Goal: Information Seeking & Learning: Learn about a topic

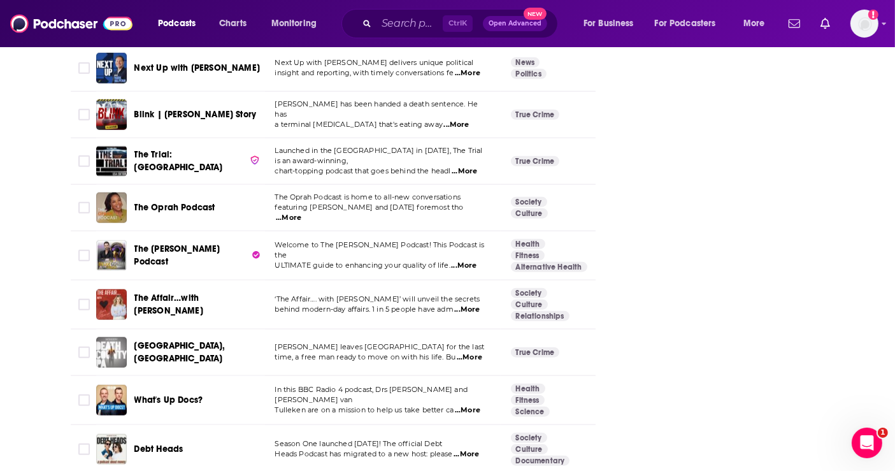
scroll to position [1769, 0]
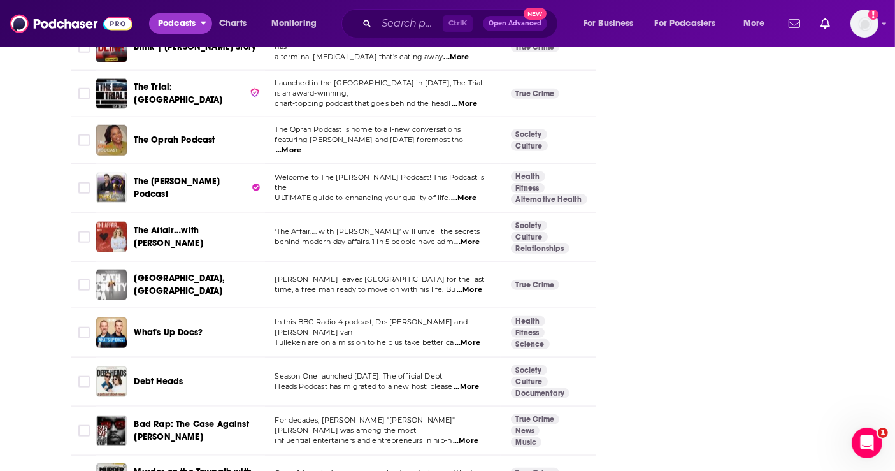
click at [178, 23] on span "Podcasts" at bounding box center [177, 24] width 38 height 18
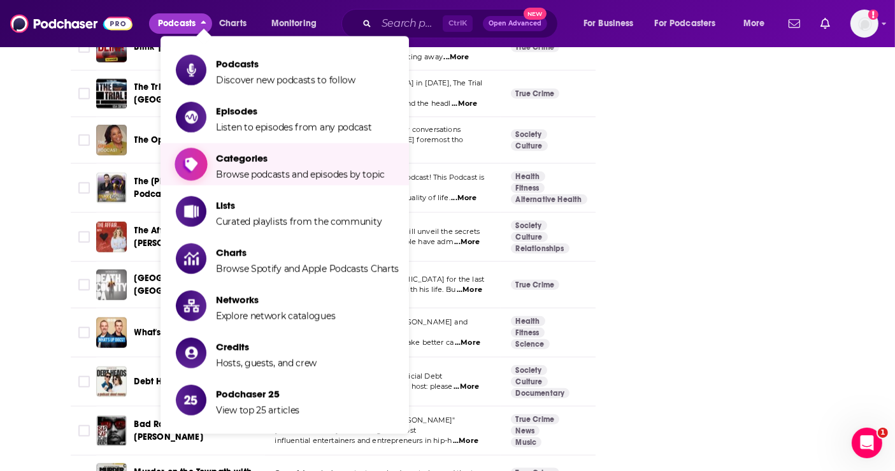
click at [211, 159] on link "Categories Browse podcasts and episodes by topic" at bounding box center [287, 164] width 223 height 32
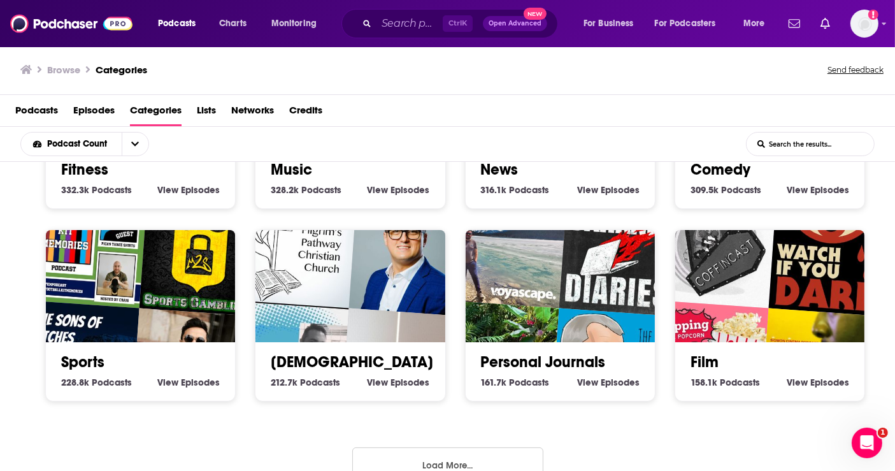
scroll to position [555, 0]
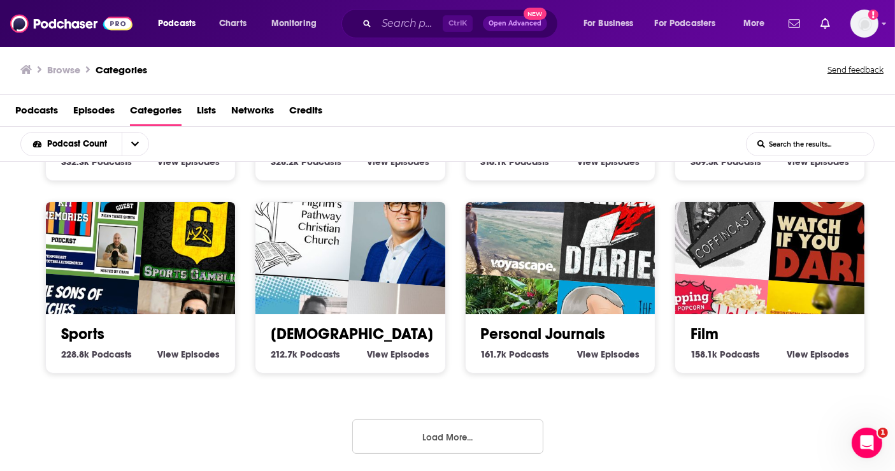
click at [442, 431] on button "Load More..." at bounding box center [447, 436] width 191 height 34
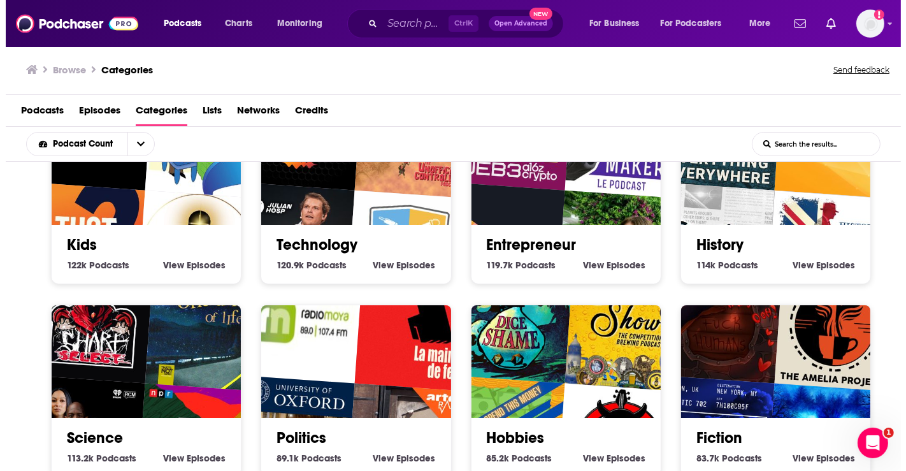
scroll to position [1050, 0]
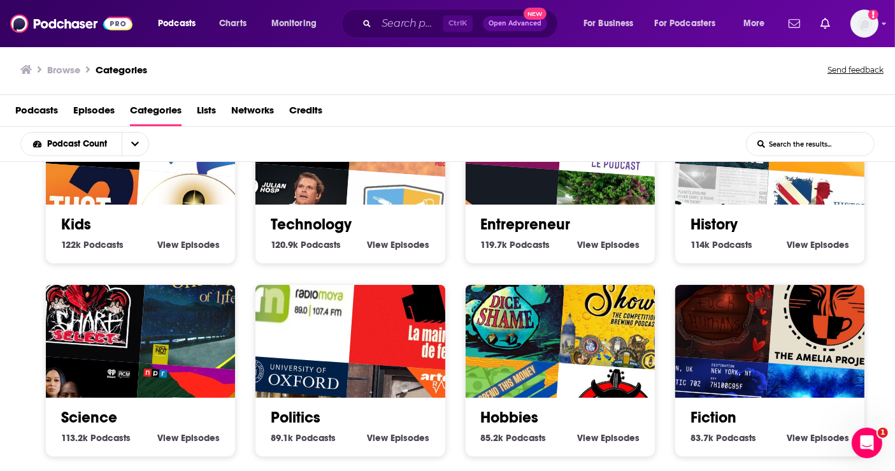
click at [310, 421] on link "Politics" at bounding box center [296, 417] width 50 height 19
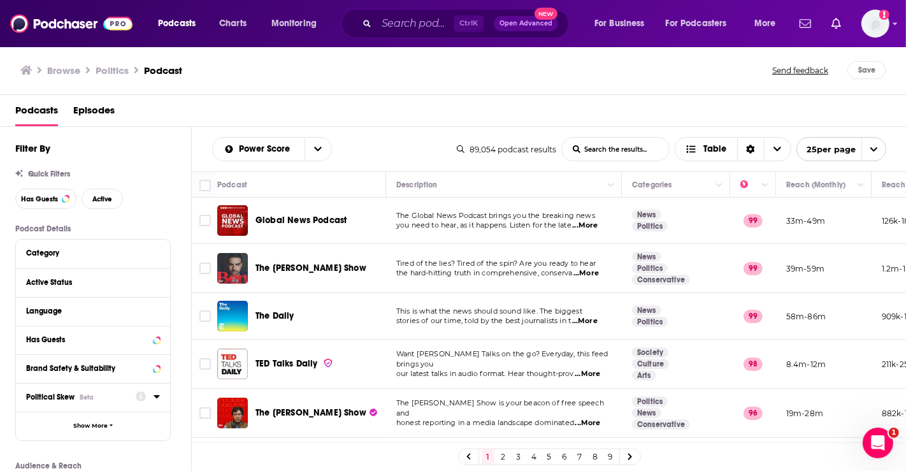
click at [156, 397] on icon at bounding box center [157, 396] width 6 height 3
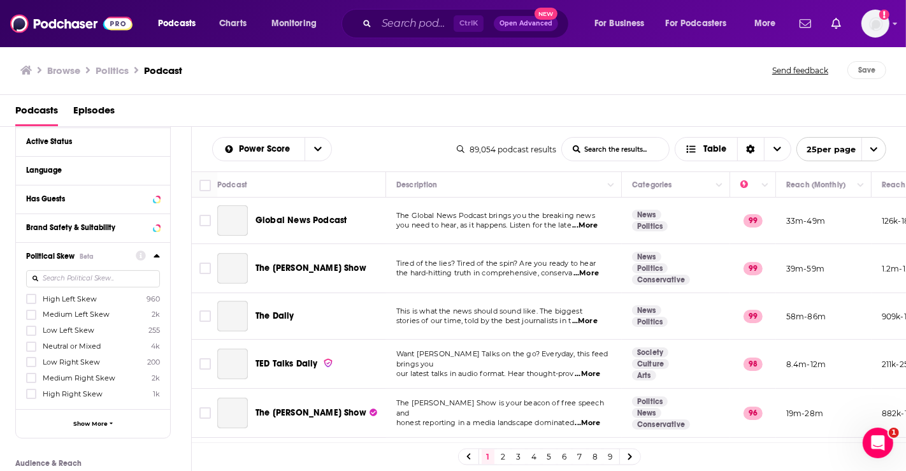
scroll to position [141, 0]
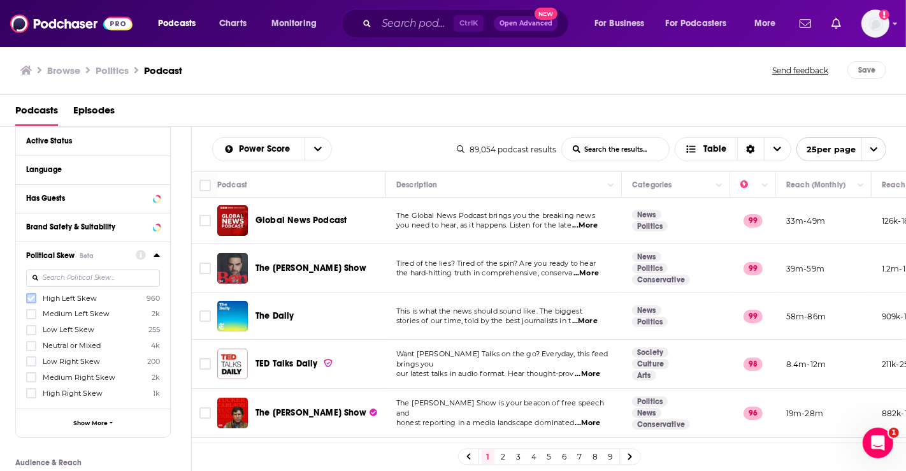
click at [32, 296] on icon at bounding box center [31, 298] width 8 height 8
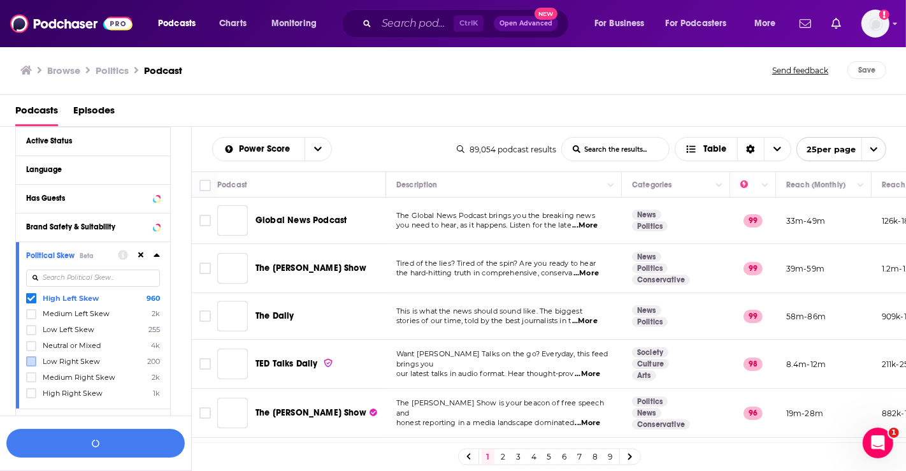
scroll to position [173, 0]
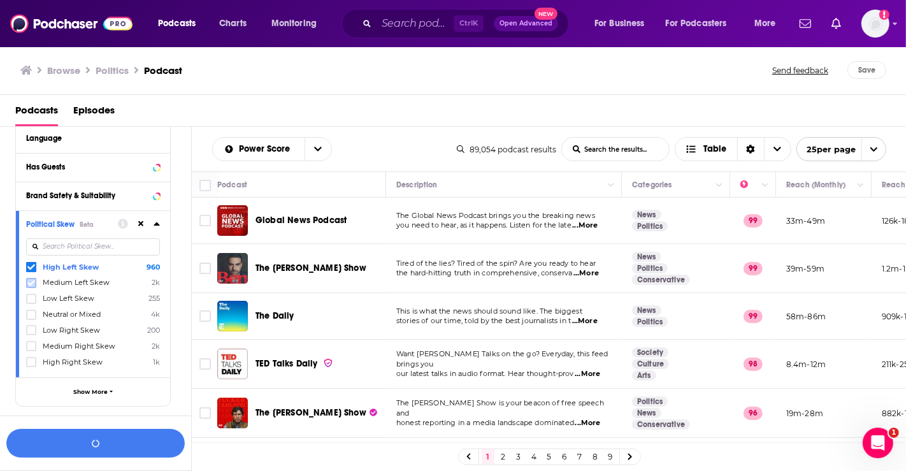
click at [35, 283] on label at bounding box center [31, 283] width 10 height 10
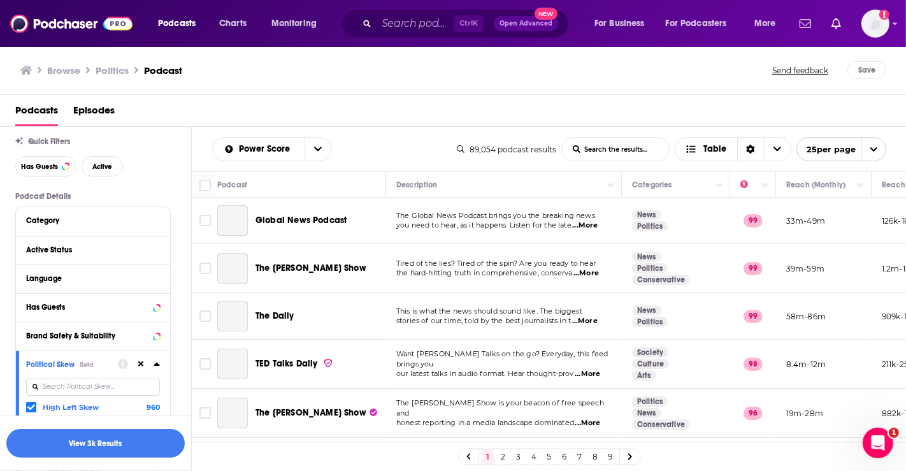
scroll to position [0, 0]
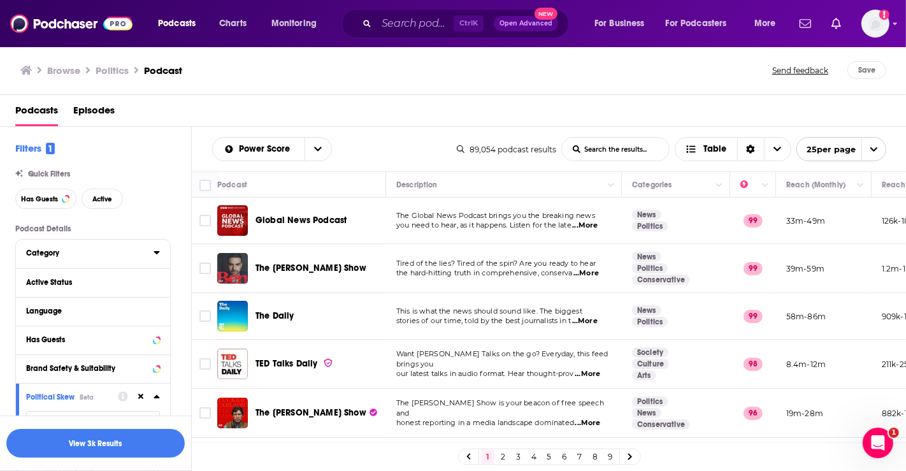
click at [55, 254] on div "Category" at bounding box center [85, 252] width 119 height 9
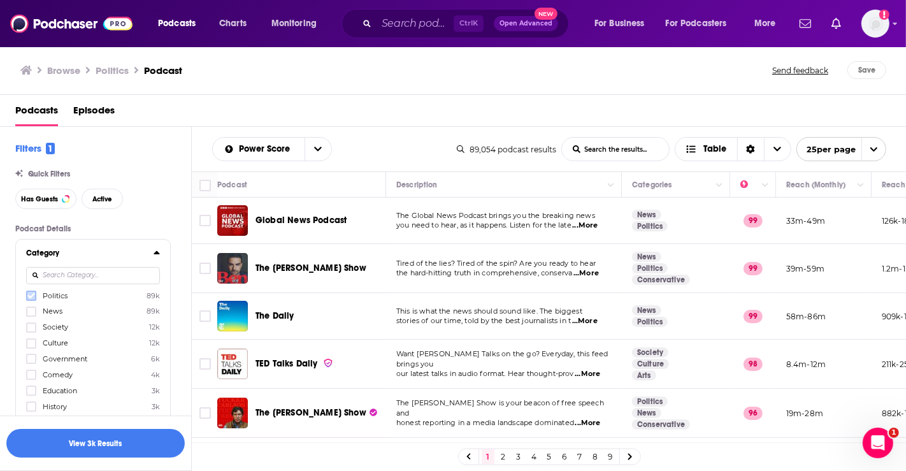
click at [30, 296] on icon at bounding box center [31, 296] width 8 height 8
click at [32, 326] on icon at bounding box center [31, 327] width 8 height 6
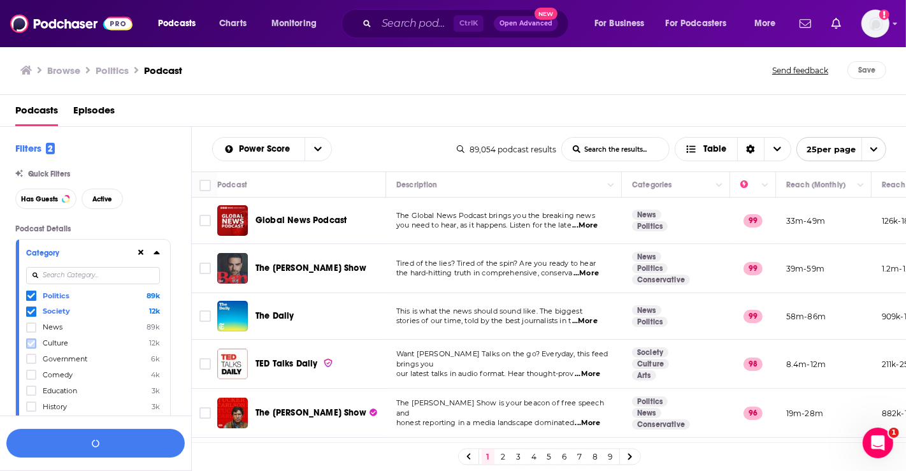
click at [31, 343] on icon at bounding box center [31, 343] width 8 height 6
click at [27, 342] on icon at bounding box center [31, 343] width 8 height 6
click at [156, 254] on icon at bounding box center [157, 252] width 6 height 3
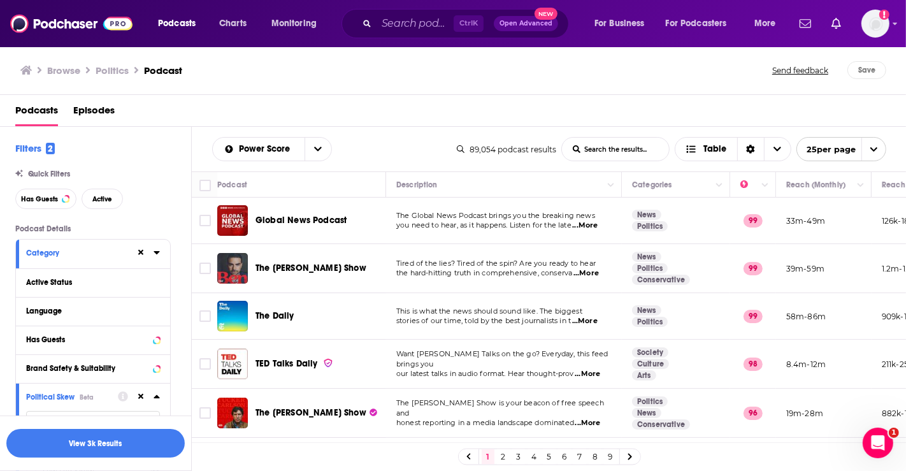
click at [159, 250] on icon at bounding box center [157, 252] width 6 height 10
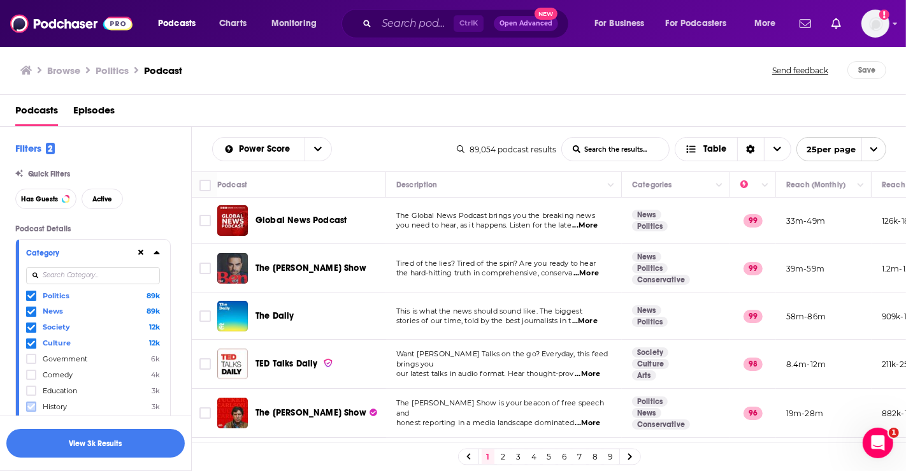
click at [32, 407] on icon at bounding box center [31, 407] width 8 height 8
click at [157, 255] on icon at bounding box center [157, 252] width 6 height 10
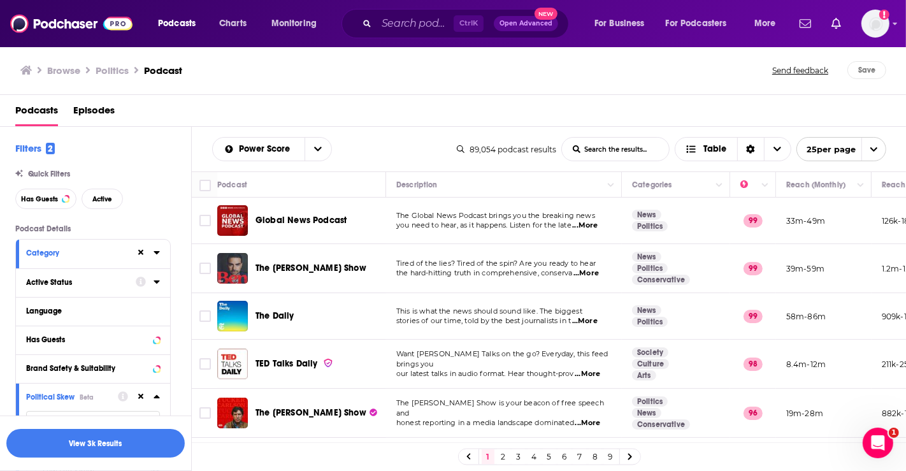
click at [159, 284] on icon at bounding box center [157, 281] width 6 height 10
click at [95, 310] on span "All" at bounding box center [86, 305] width 119 height 17
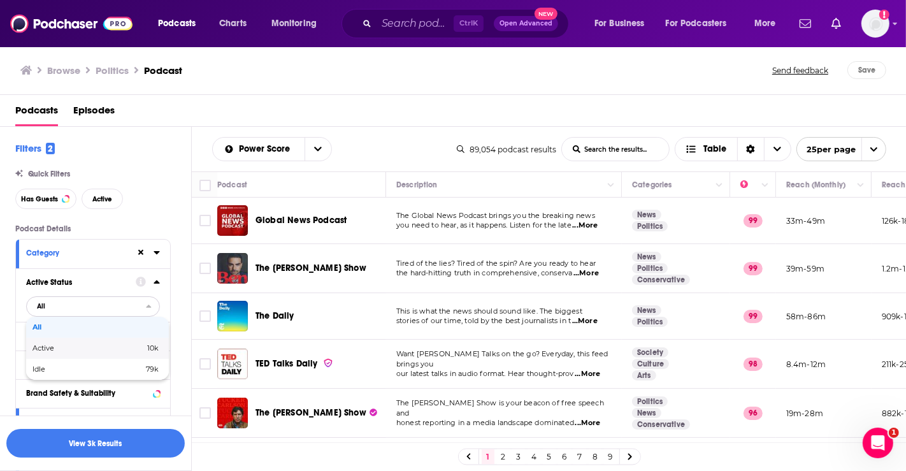
click at [77, 351] on div "Active 10k" at bounding box center [97, 348] width 143 height 21
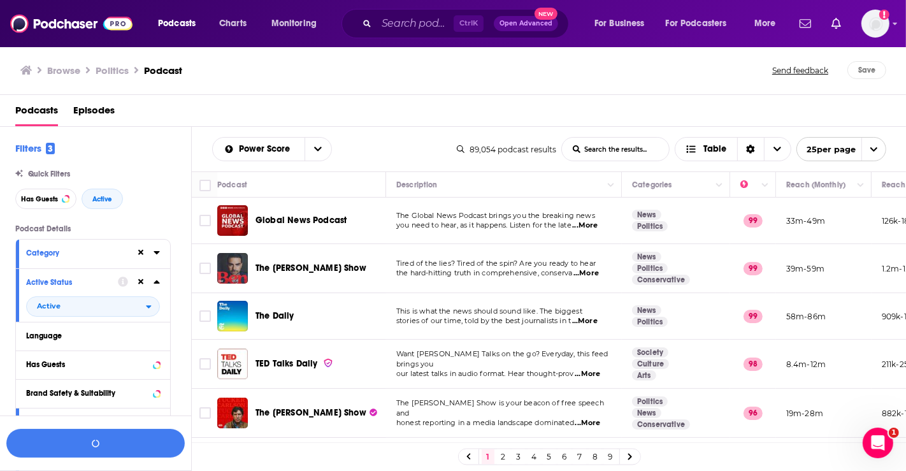
click at [155, 279] on icon at bounding box center [157, 281] width 6 height 10
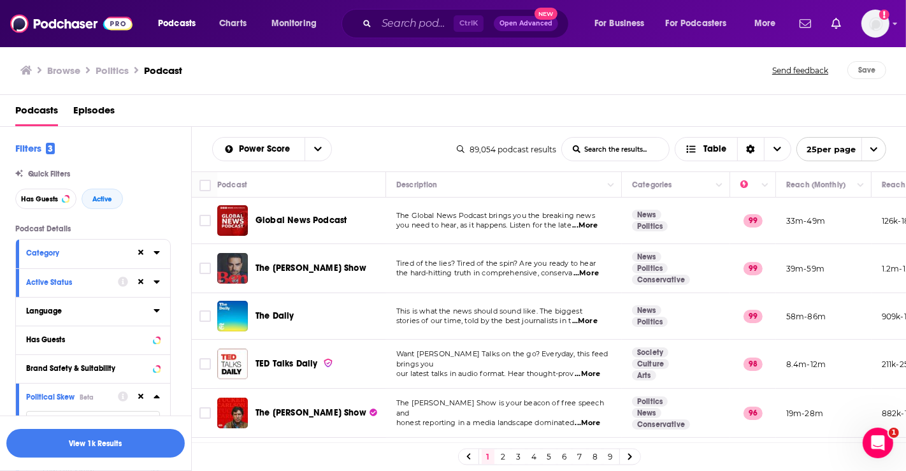
click at [159, 310] on icon at bounding box center [157, 310] width 6 height 3
click at [32, 351] on icon at bounding box center [31, 354] width 8 height 6
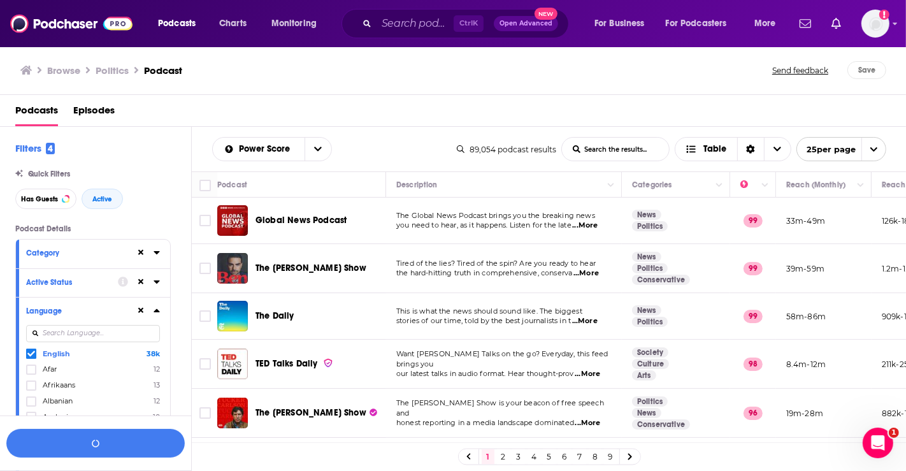
click at [159, 308] on icon at bounding box center [157, 310] width 6 height 10
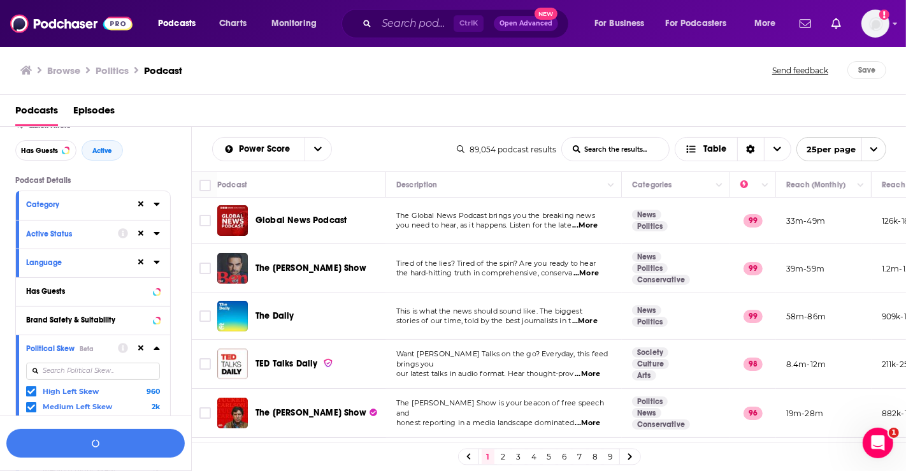
scroll to position [71, 0]
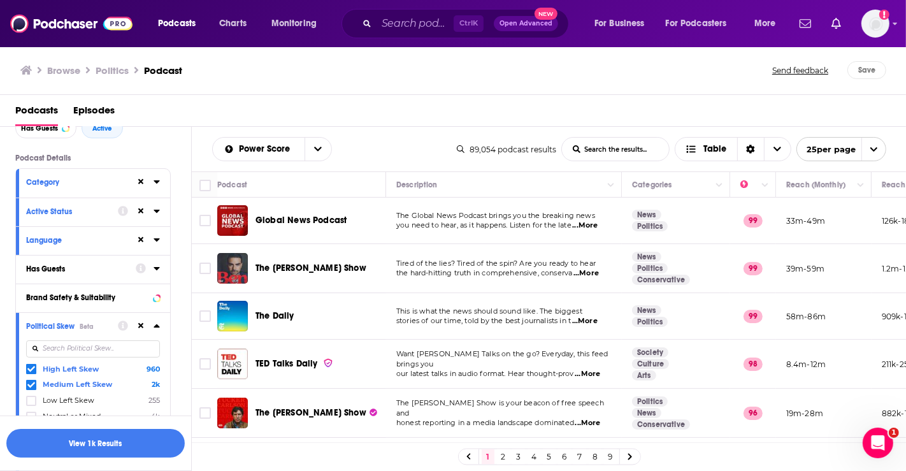
click at [159, 269] on icon at bounding box center [157, 268] width 6 height 10
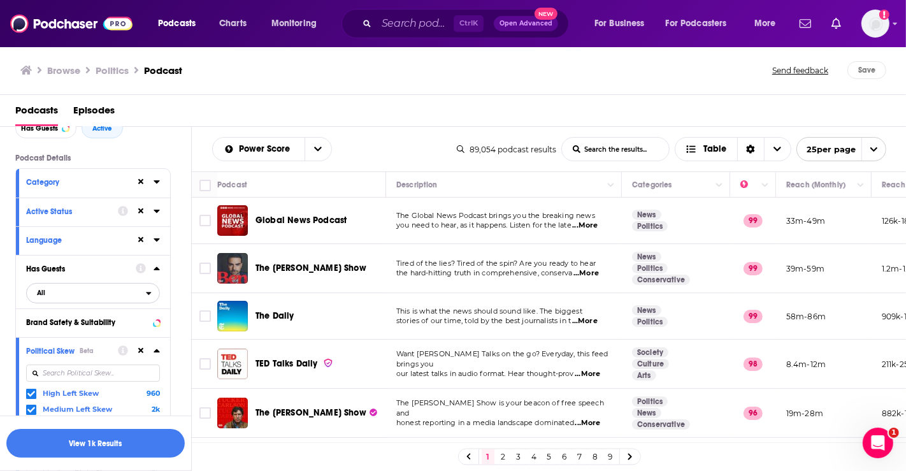
click at [104, 291] on span "All" at bounding box center [86, 292] width 119 height 17
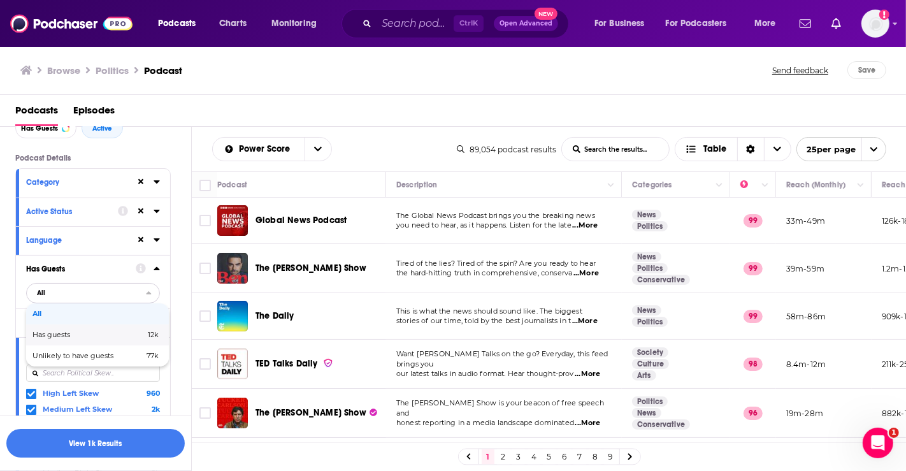
click at [100, 332] on span "Has guests" at bounding box center [69, 334] width 75 height 7
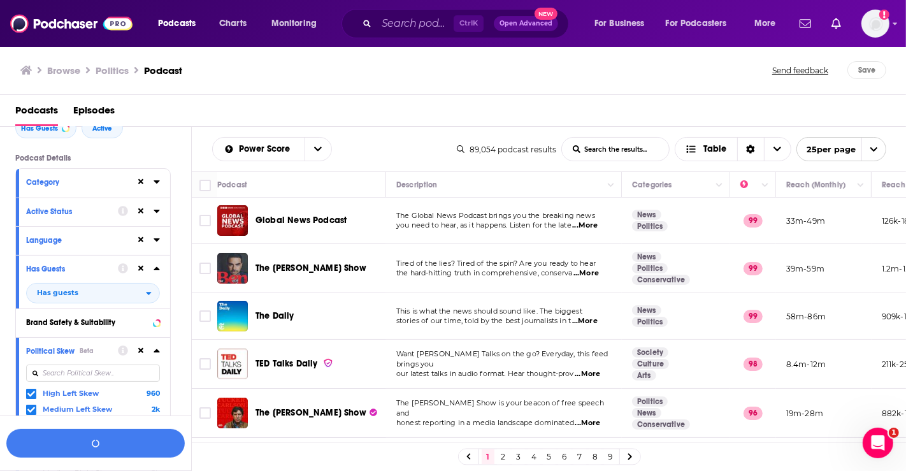
click at [158, 266] on icon at bounding box center [157, 268] width 6 height 10
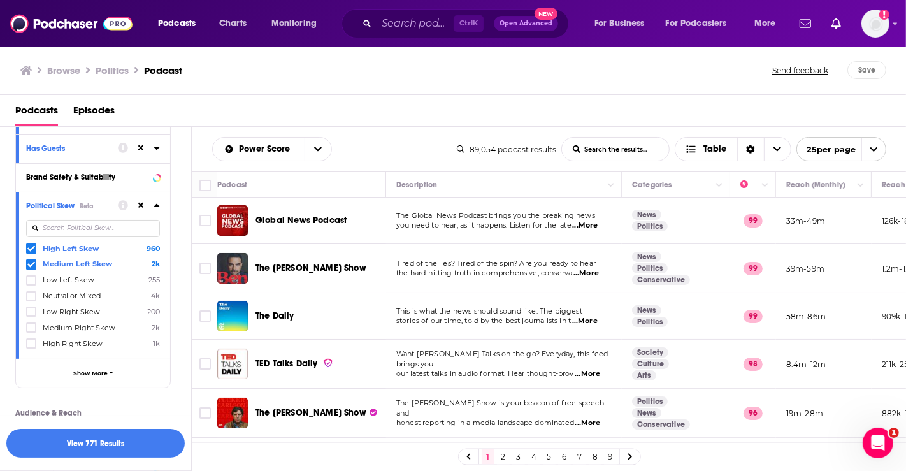
scroll to position [212, 0]
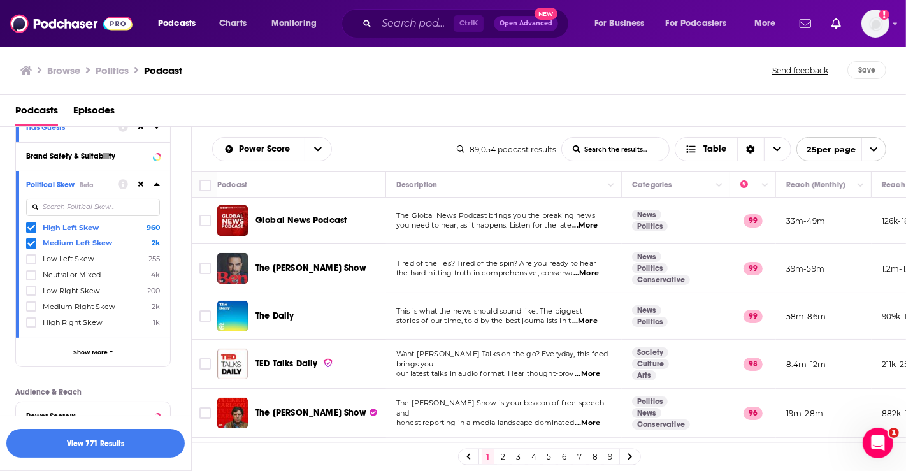
click at [158, 185] on icon at bounding box center [157, 184] width 6 height 3
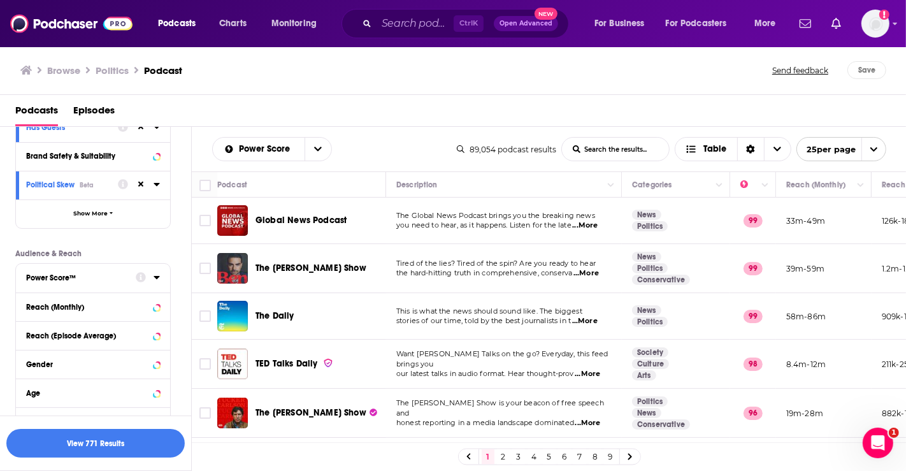
click at [155, 276] on icon at bounding box center [157, 277] width 6 height 3
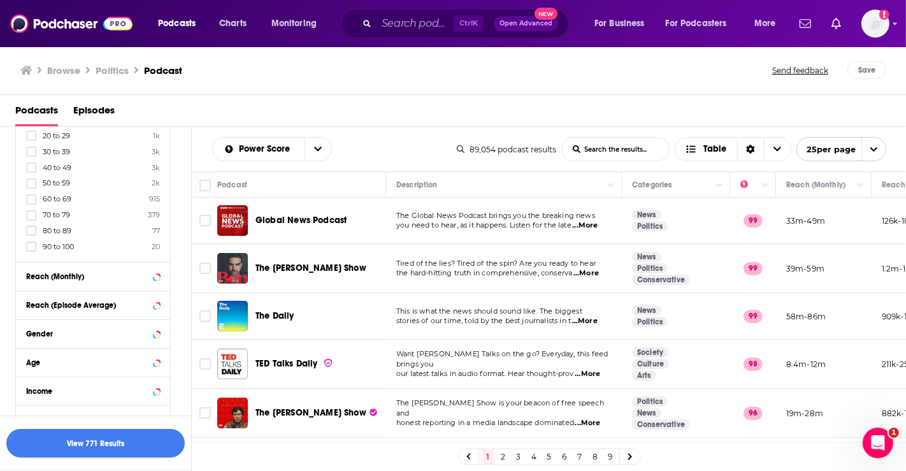
scroll to position [424, 0]
click at [30, 239] on icon at bounding box center [31, 243] width 8 height 8
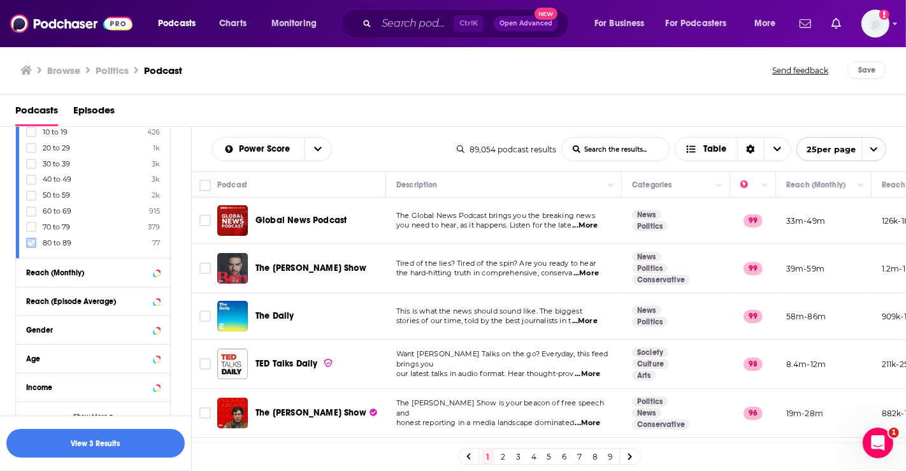
click at [31, 241] on icon at bounding box center [31, 243] width 8 height 6
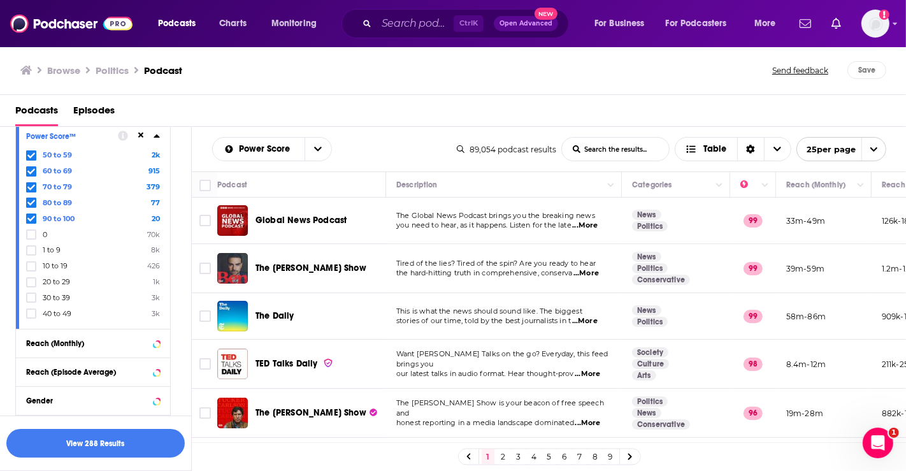
scroll to position [283, 0]
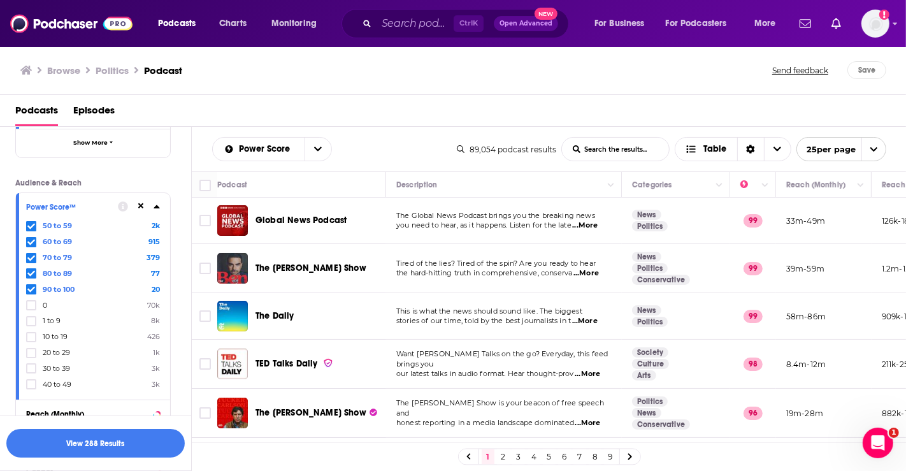
click at [156, 205] on icon at bounding box center [157, 206] width 6 height 3
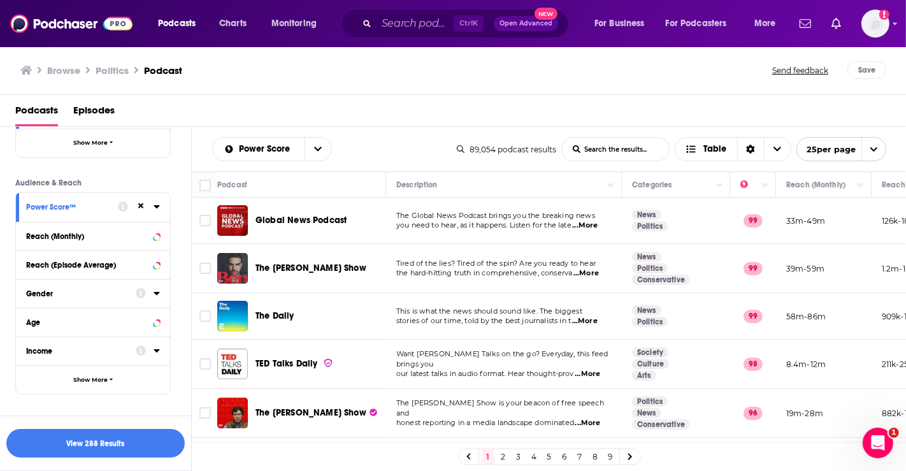
scroll to position [299, 0]
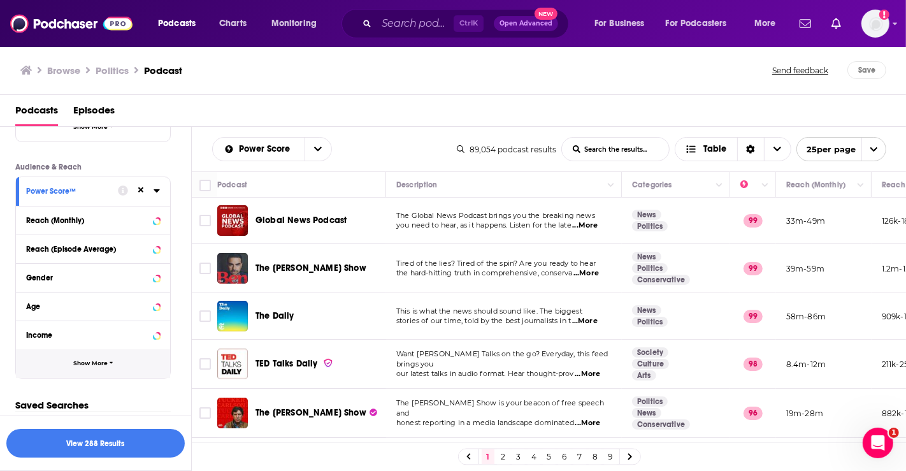
click at [96, 360] on span "Show More" at bounding box center [90, 363] width 34 height 7
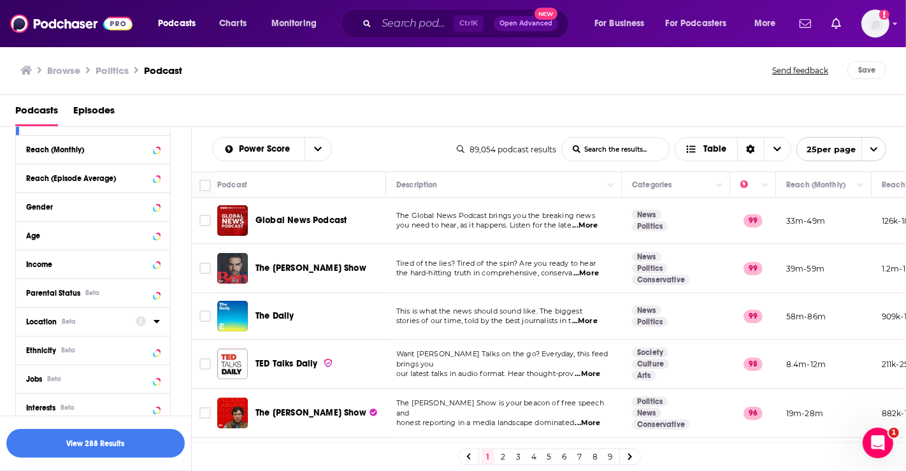
click at [159, 321] on icon at bounding box center [157, 321] width 6 height 10
click at [71, 376] on span "United States" at bounding box center [82, 377] width 78 height 9
click at [31, 381] on input "multiSelectOption-unitedstates-0" at bounding box center [31, 381] width 0 height 0
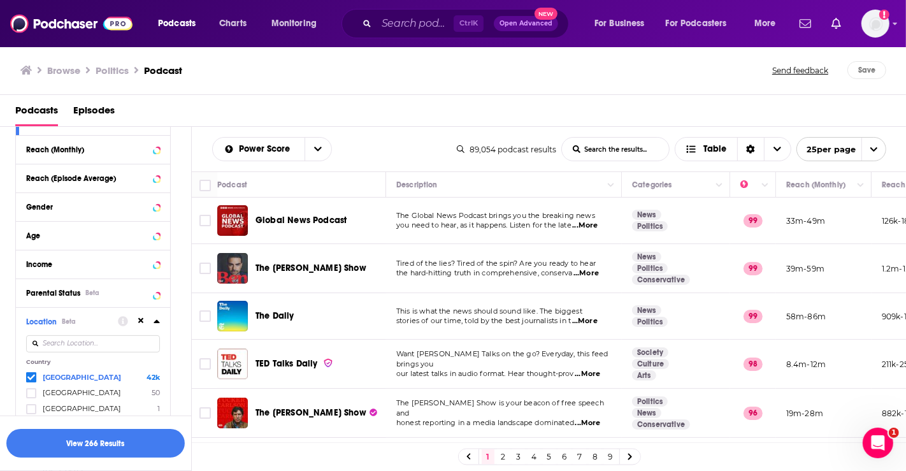
click at [156, 320] on icon at bounding box center [157, 321] width 6 height 3
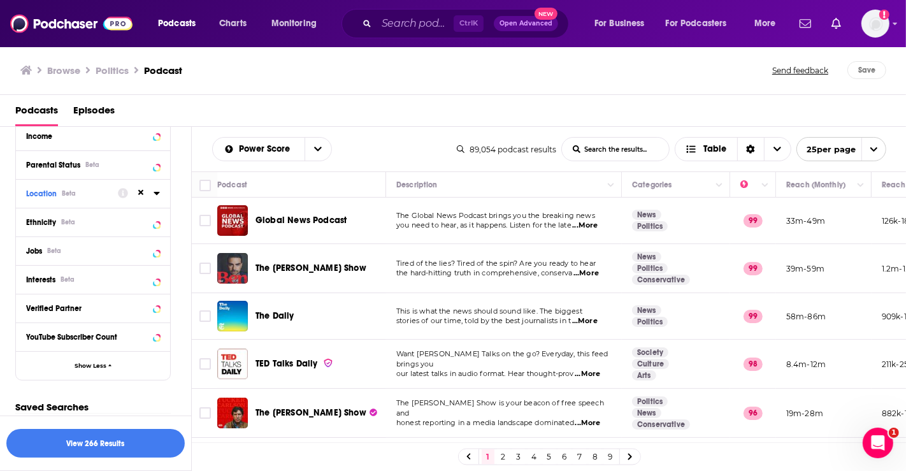
scroll to position [499, 0]
click at [104, 439] on button "View 266 Results" at bounding box center [95, 443] width 178 height 29
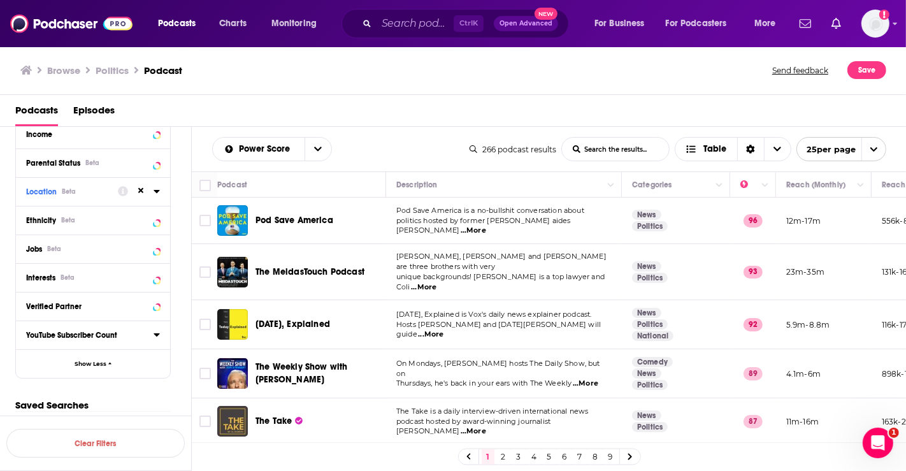
click at [371, 95] on div "Podcasts Episodes" at bounding box center [453, 111] width 906 height 32
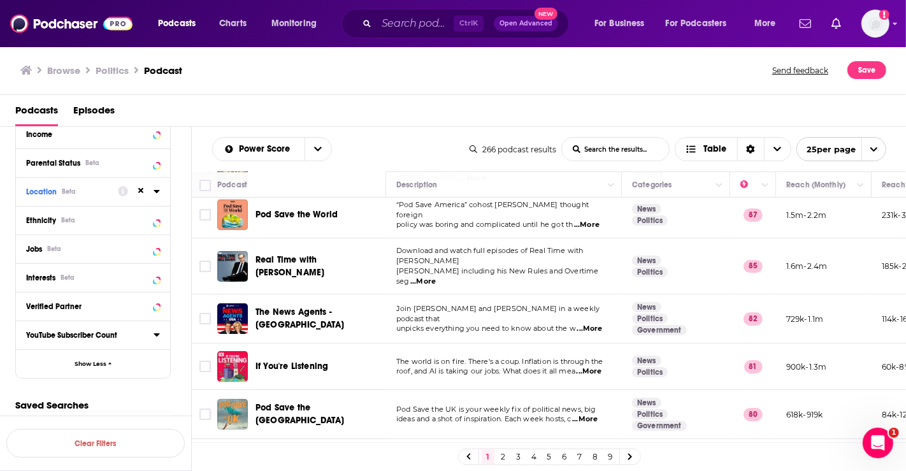
scroll to position [283, 0]
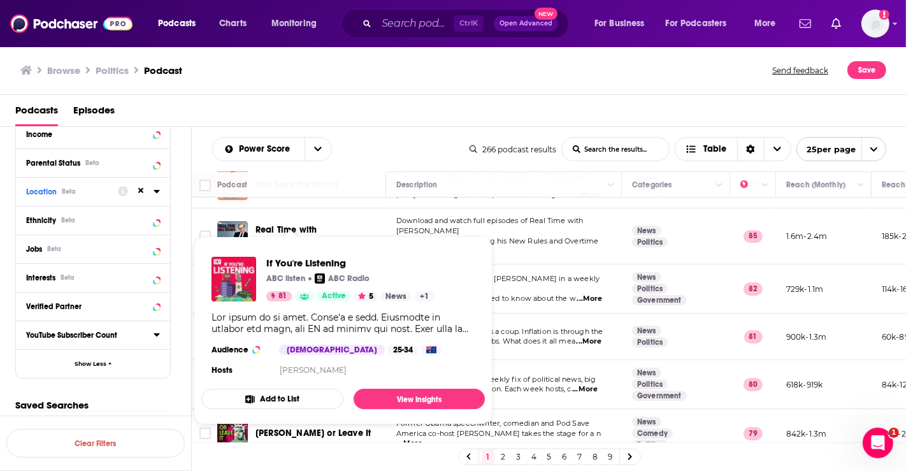
click at [368, 88] on div "Browse Politics Podcast Send feedback Save" at bounding box center [453, 70] width 906 height 49
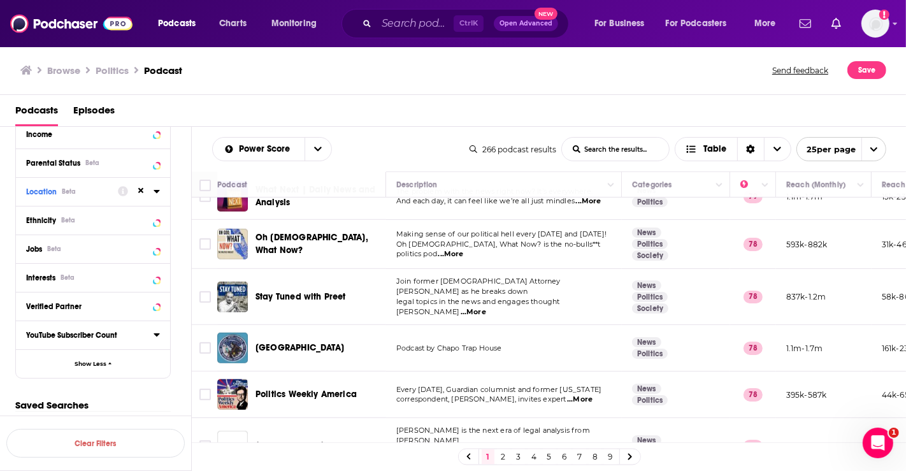
scroll to position [778, 0]
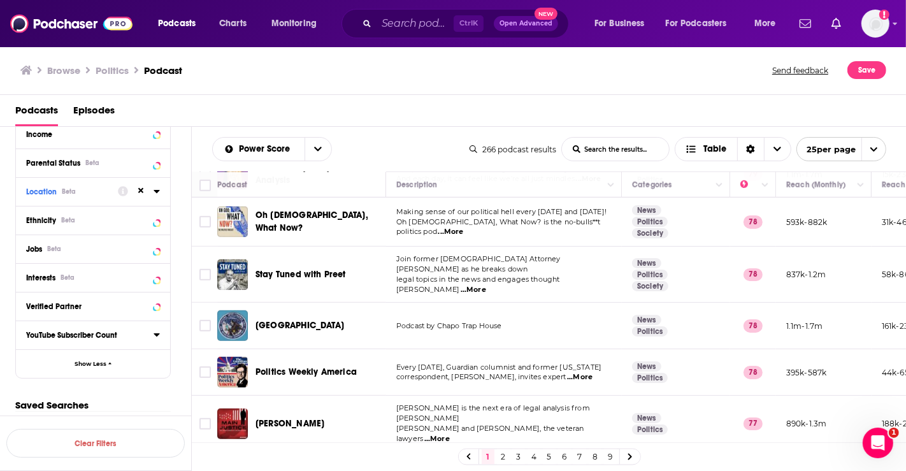
click at [420, 75] on div "Browse Politics Podcast" at bounding box center [396, 70] width 753 height 18
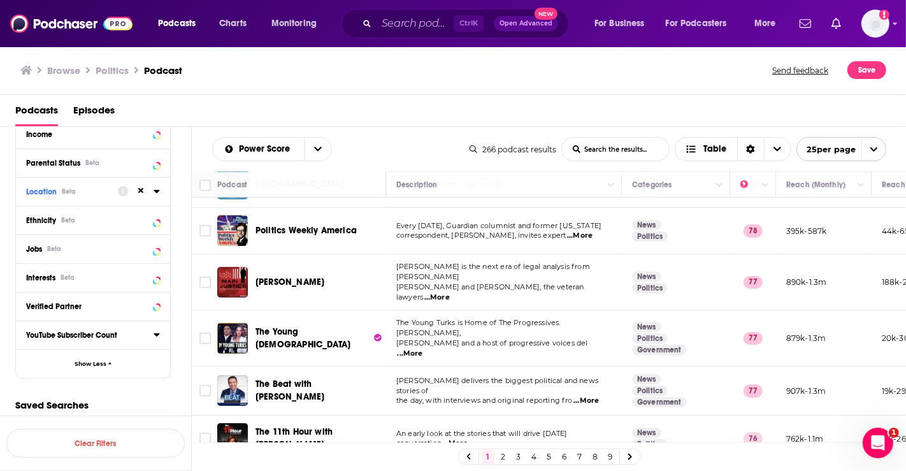
scroll to position [946, 0]
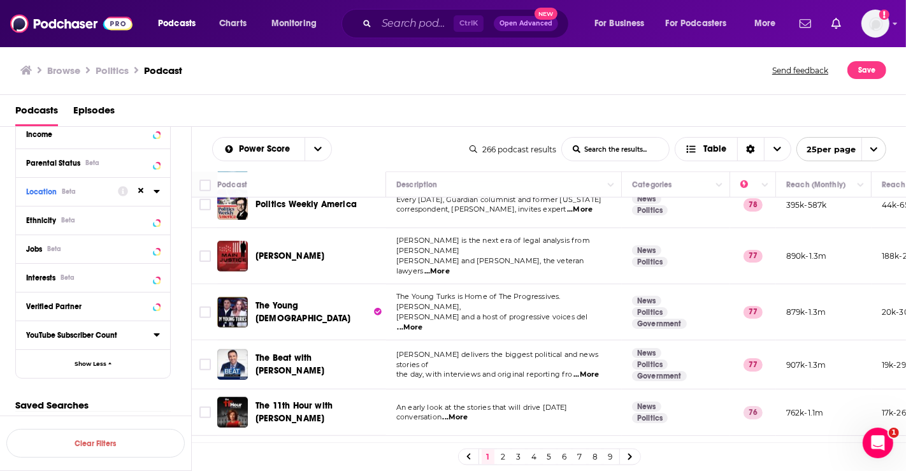
click at [504, 457] on link "2" at bounding box center [503, 456] width 13 height 15
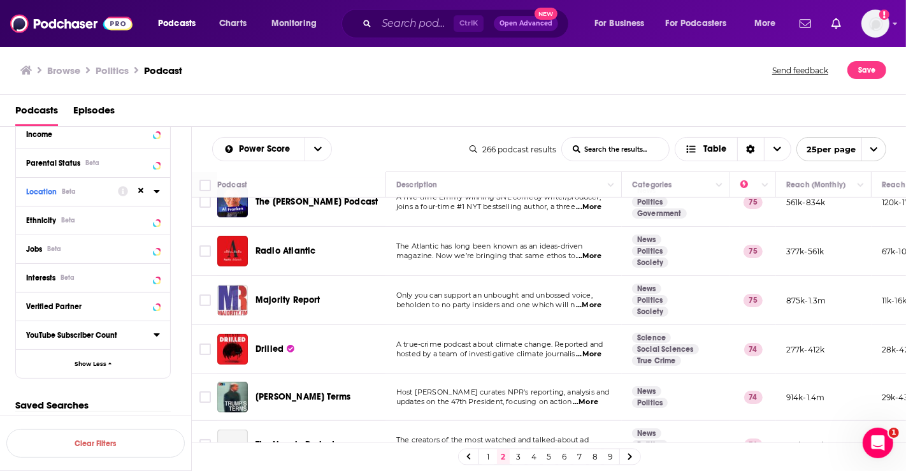
scroll to position [283, 0]
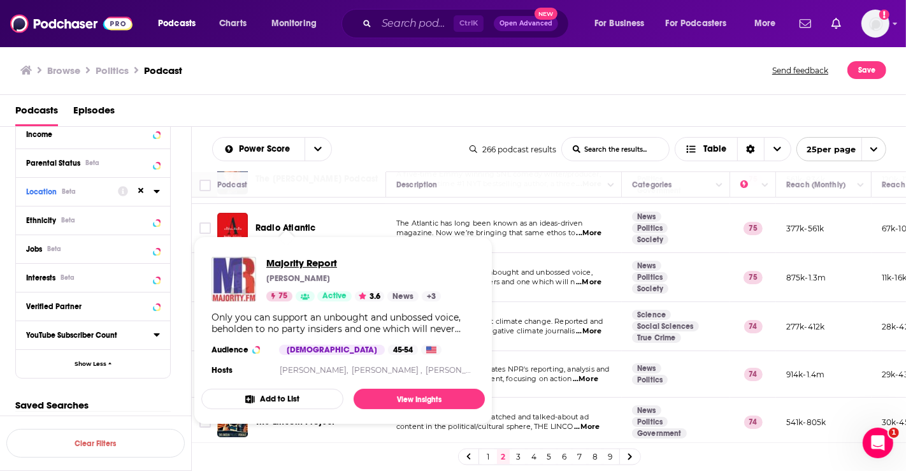
drag, startPoint x: 301, startPoint y: 276, endPoint x: 294, endPoint y: 266, distance: 12.0
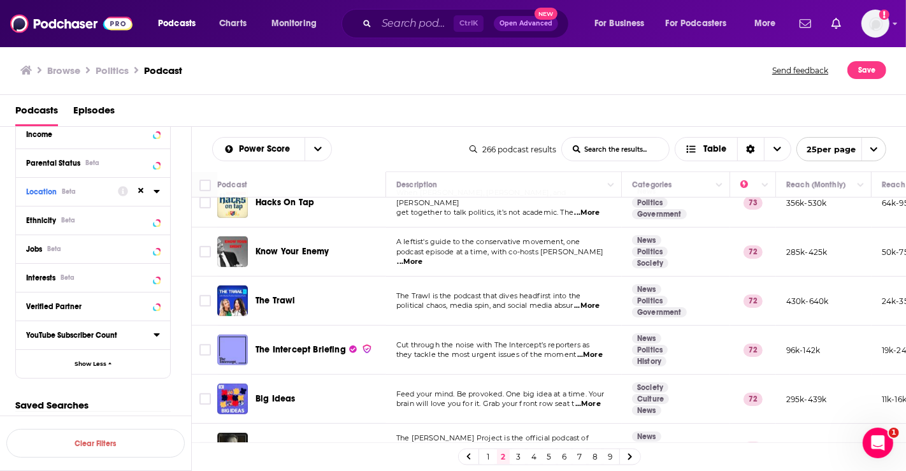
scroll to position [778, 0]
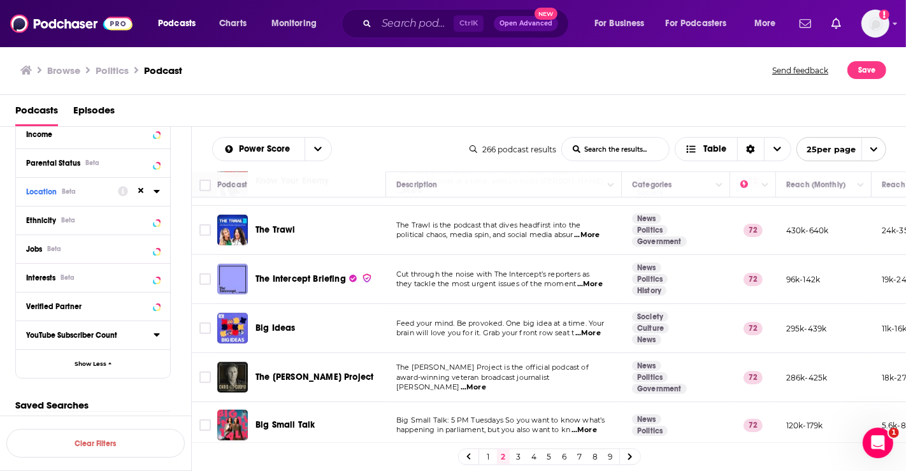
click at [517, 457] on link "3" at bounding box center [518, 456] width 13 height 15
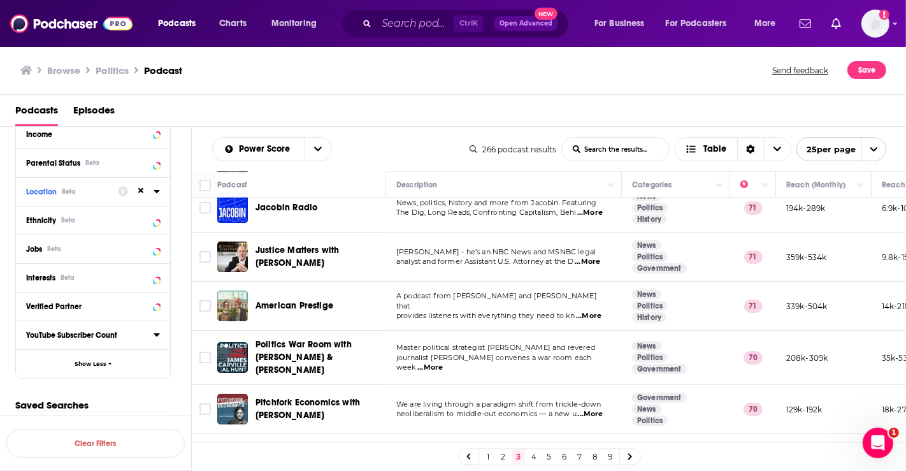
scroll to position [141, 0]
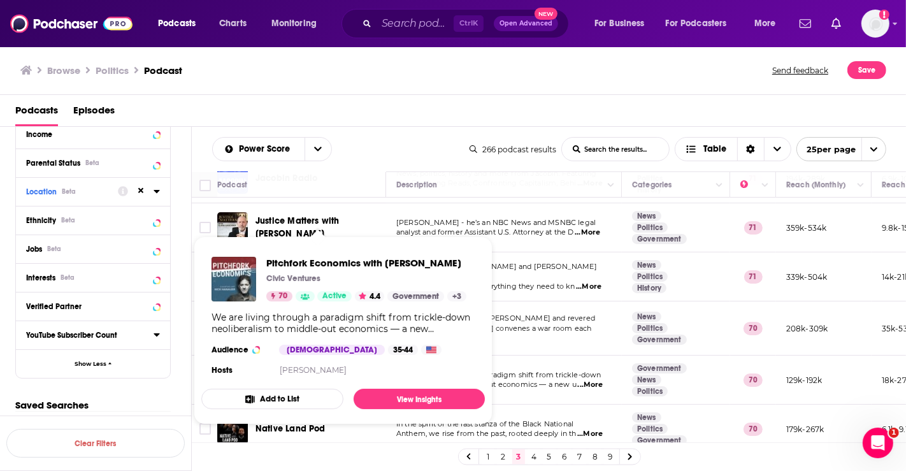
click at [342, 103] on div "Podcasts Episodes" at bounding box center [455, 113] width 881 height 26
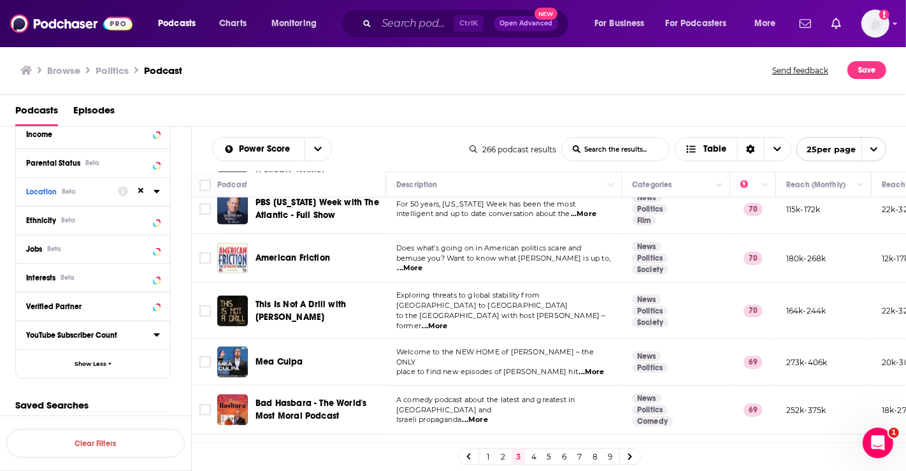
scroll to position [968, 0]
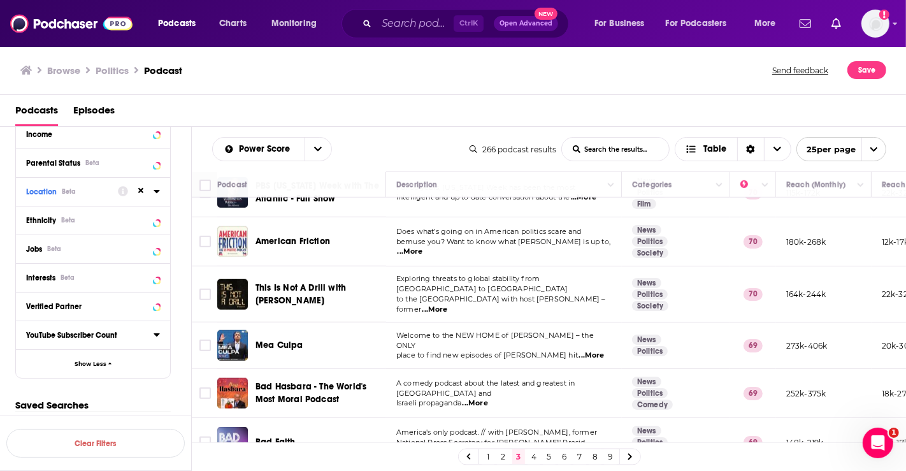
click at [532, 457] on link "4" at bounding box center [533, 456] width 13 height 15
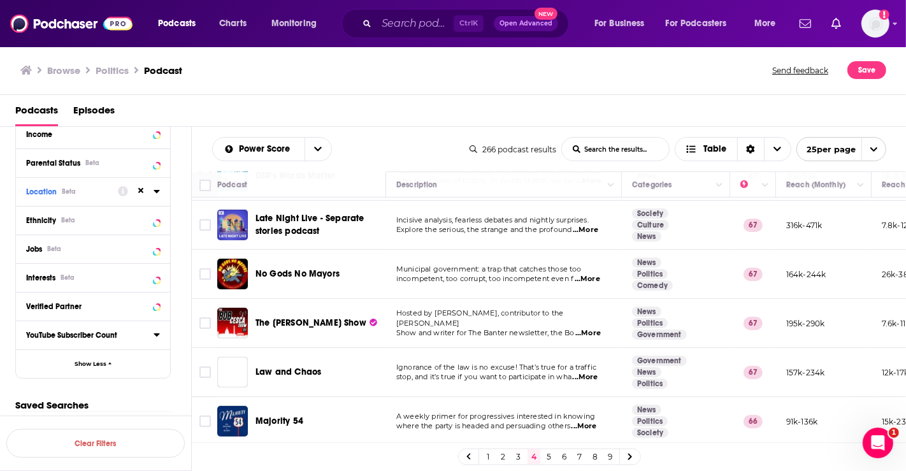
scroll to position [566, 0]
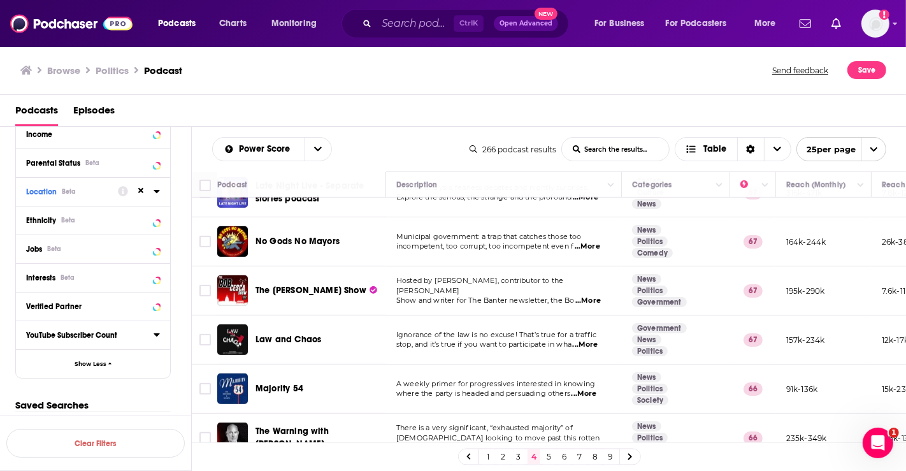
click at [415, 80] on div "Browse Politics Podcast Send feedback Save" at bounding box center [453, 70] width 906 height 49
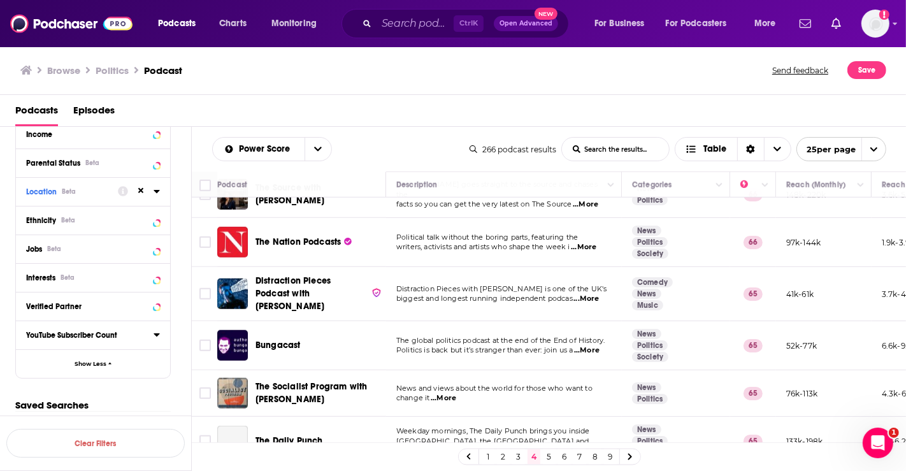
scroll to position [968, 0]
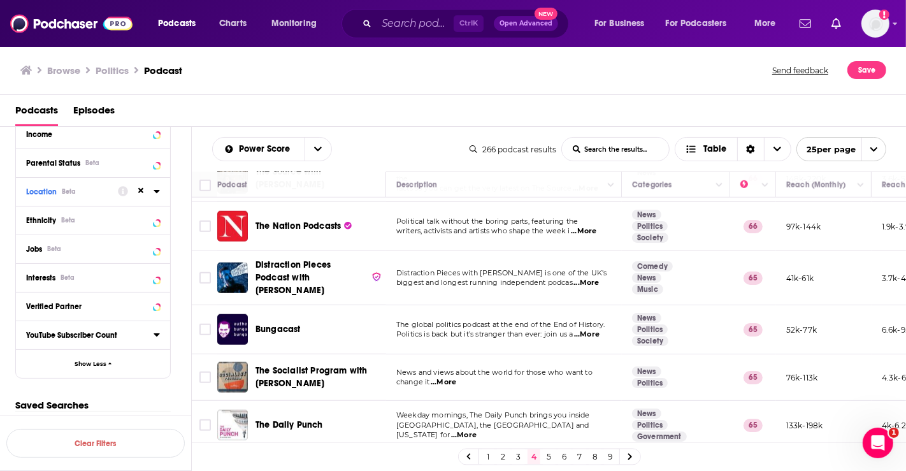
click at [553, 459] on link "5" at bounding box center [549, 456] width 13 height 15
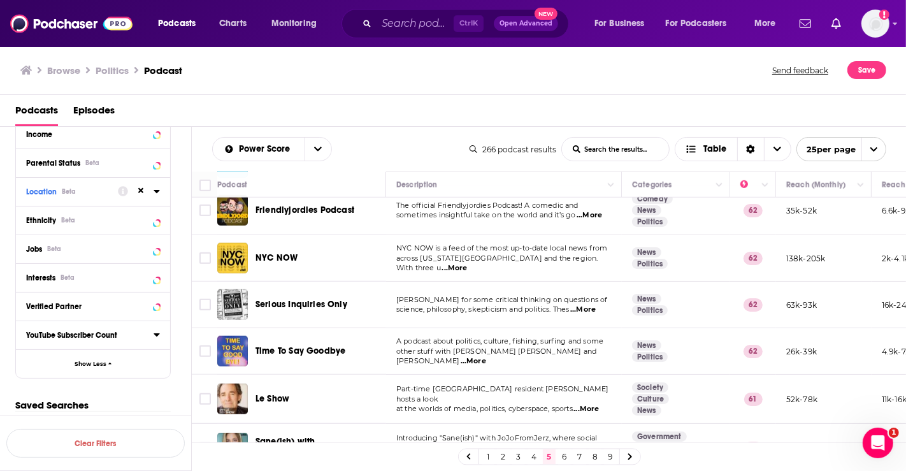
scroll to position [959, 0]
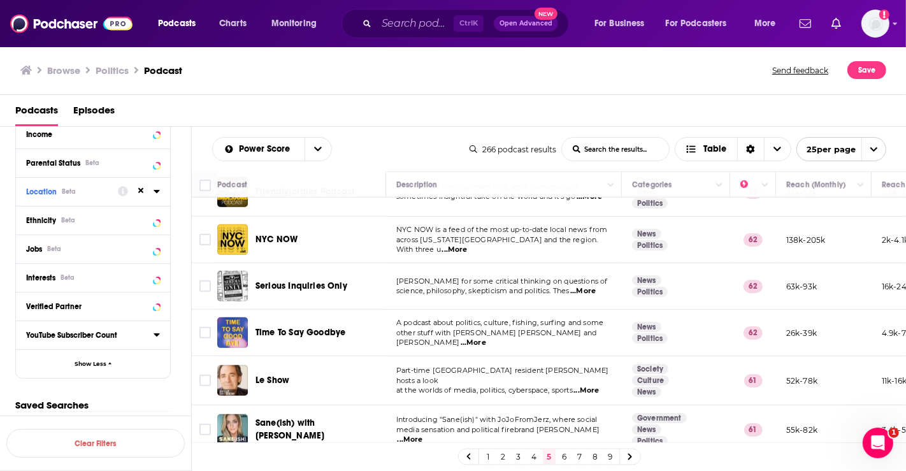
click at [563, 453] on link "6" at bounding box center [564, 456] width 13 height 15
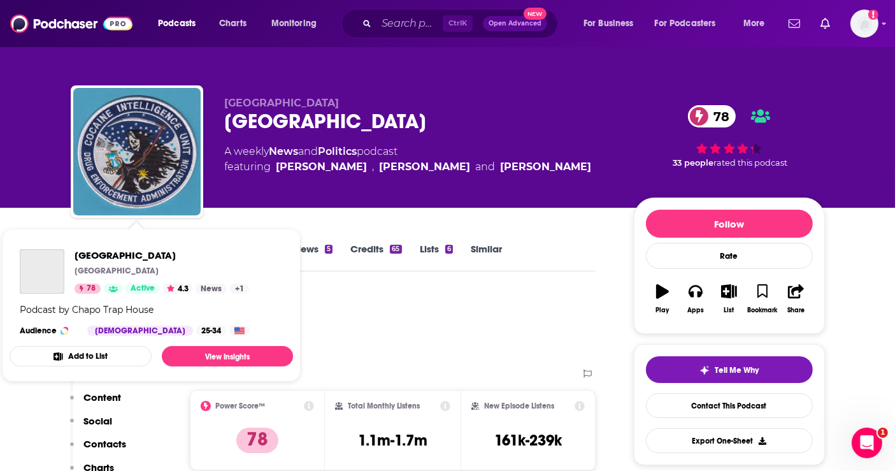
drag, startPoint x: 166, startPoint y: 210, endPoint x: 206, endPoint y: 240, distance: 49.6
click at [206, 240] on div "Chapo Trap House Chapo Trap House 78 Active 4.3 News + 1 Podcast by Chapo Trap …" at bounding box center [151, 292] width 283 height 107
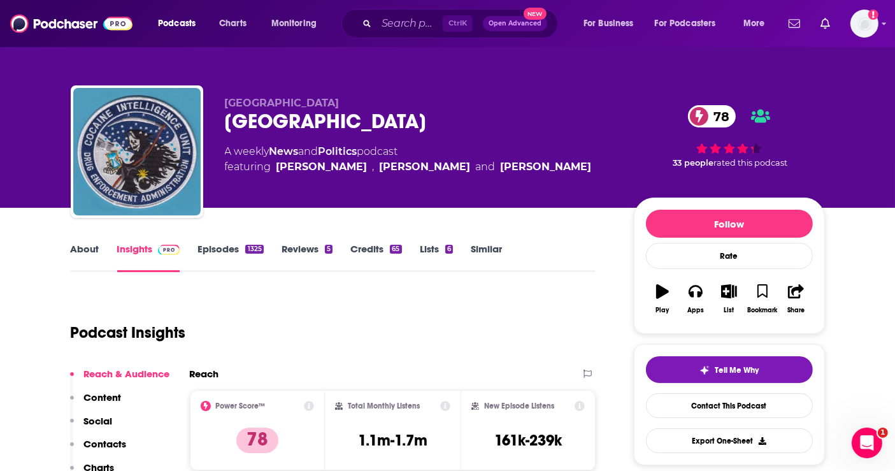
click at [220, 248] on link "Episodes 1325" at bounding box center [230, 257] width 66 height 29
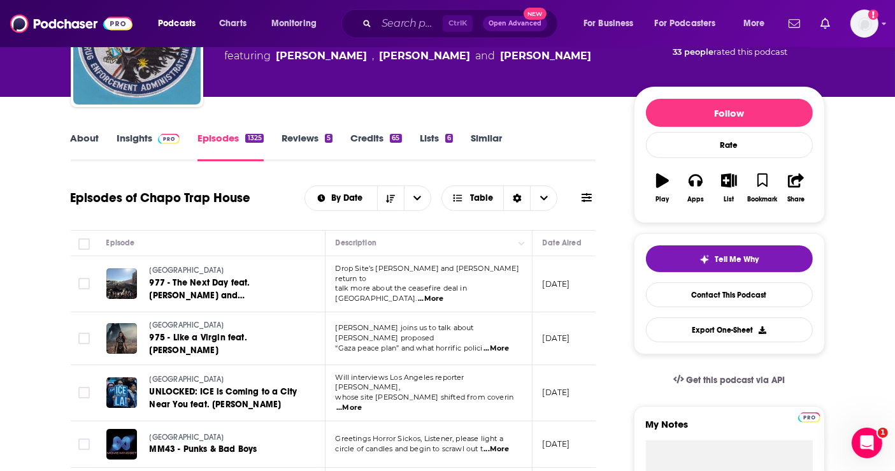
scroll to position [141, 0]
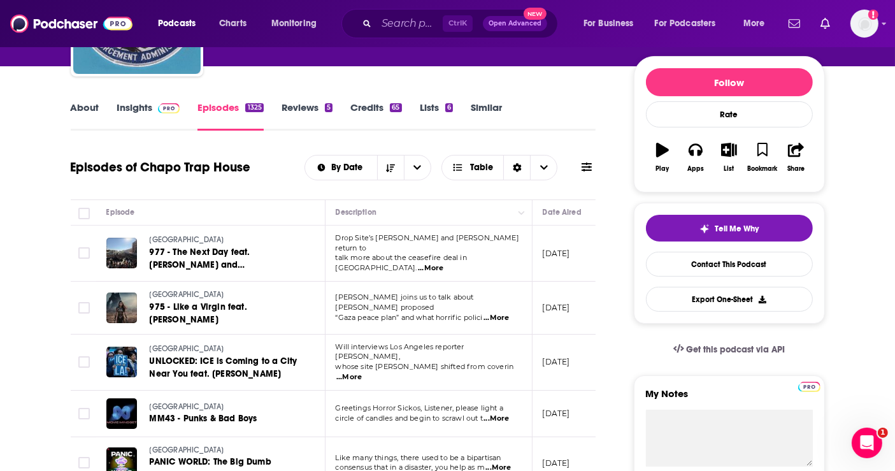
click at [127, 105] on link "Insights" at bounding box center [148, 115] width 63 height 29
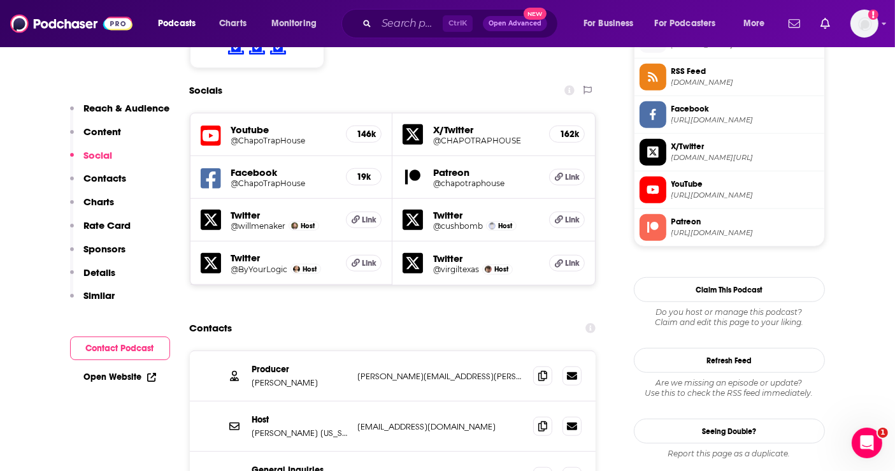
scroll to position [1061, 0]
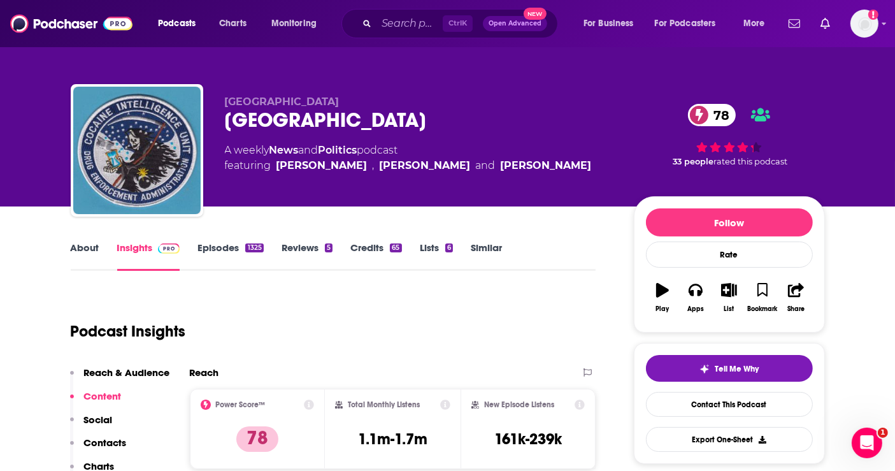
scroll to position [0, 0]
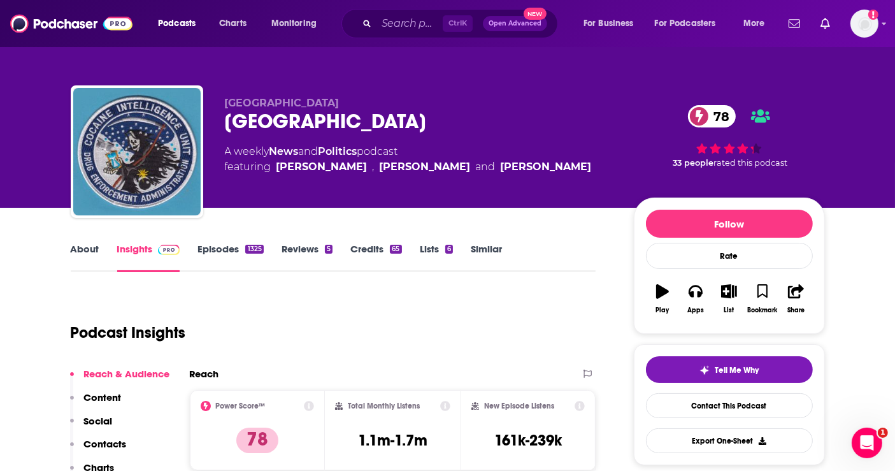
click at [488, 248] on link "Similar" at bounding box center [486, 257] width 31 height 29
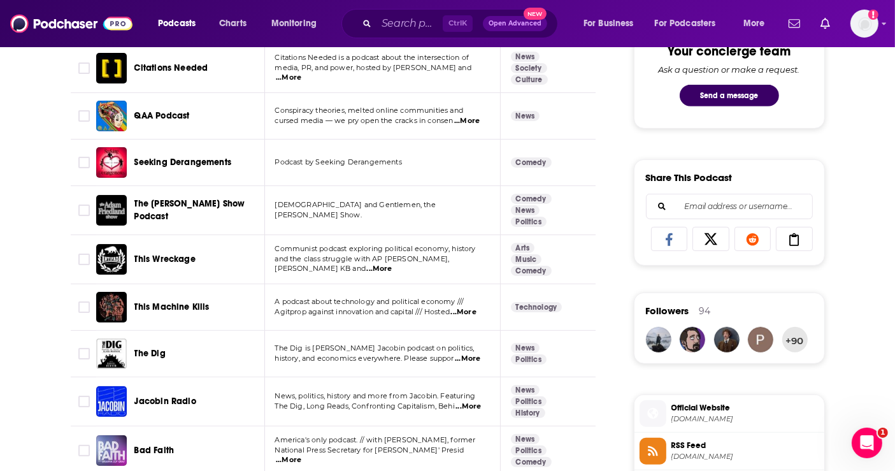
scroll to position [708, 0]
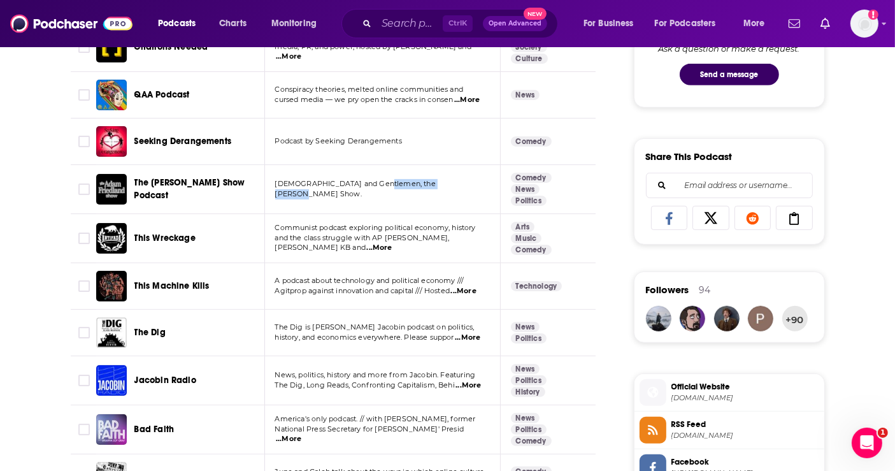
drag, startPoint x: 376, startPoint y: 189, endPoint x: 452, endPoint y: 192, distance: 75.9
click at [454, 192] on p "Ladies and Gentlemen, the Adam Friedland Show." at bounding box center [382, 189] width 214 height 20
copy span "Adam Friedland Show"
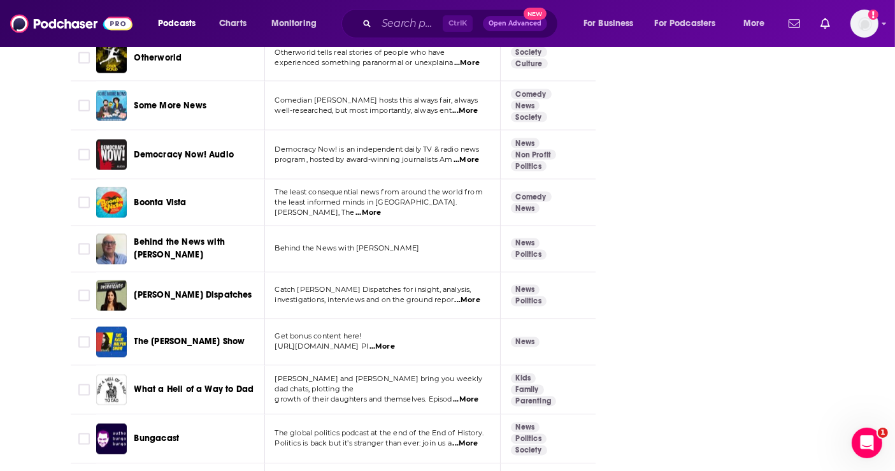
scroll to position [2689, 0]
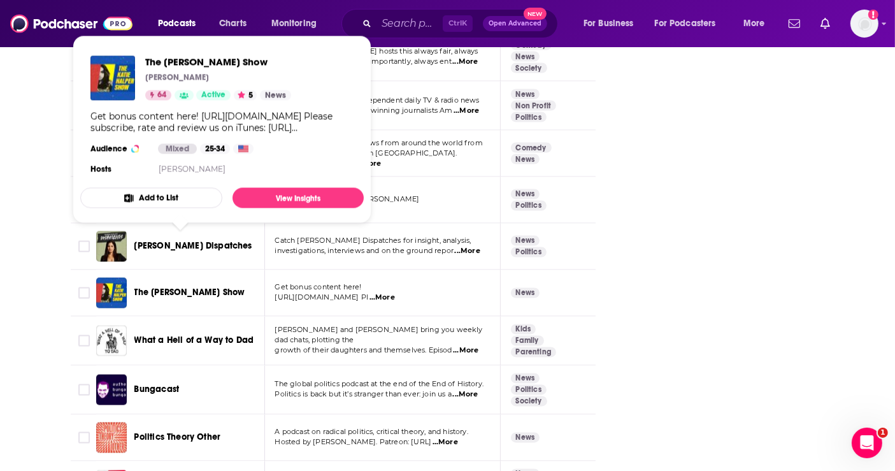
drag, startPoint x: 205, startPoint y: 241, endPoint x: 195, endPoint y: 250, distance: 14.0
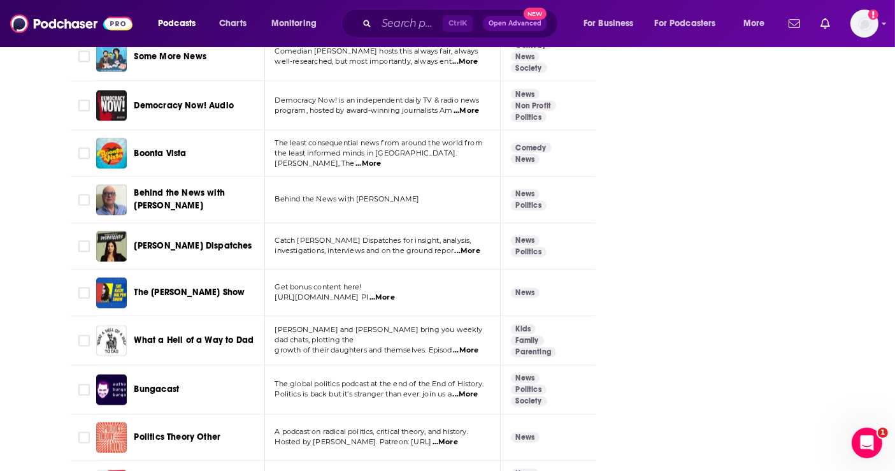
drag, startPoint x: 194, startPoint y: 250, endPoint x: 178, endPoint y: 245, distance: 17.3
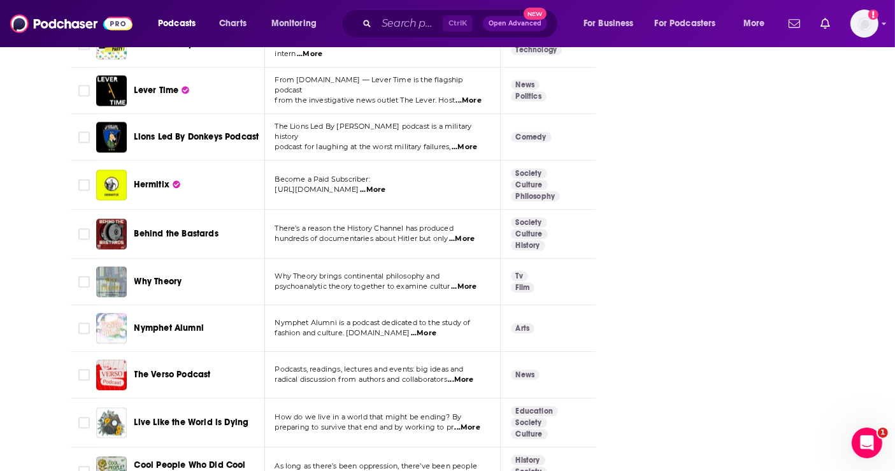
scroll to position [3397, 0]
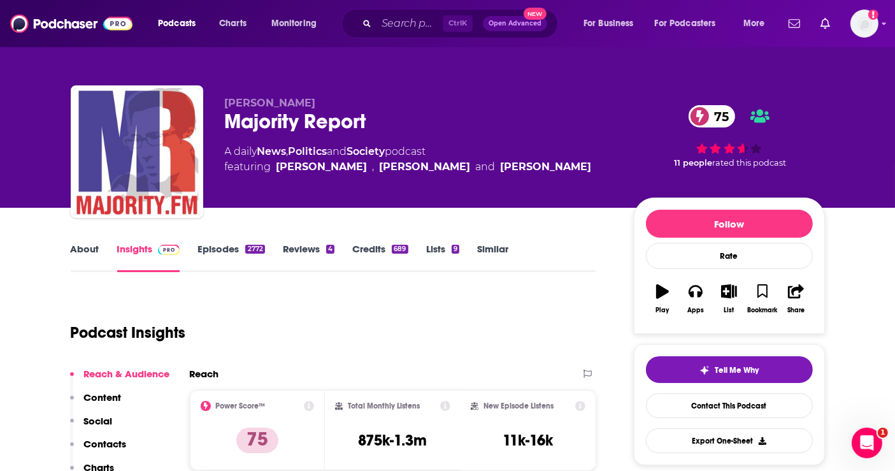
click at [215, 250] on link "Episodes 2772" at bounding box center [230, 257] width 67 height 29
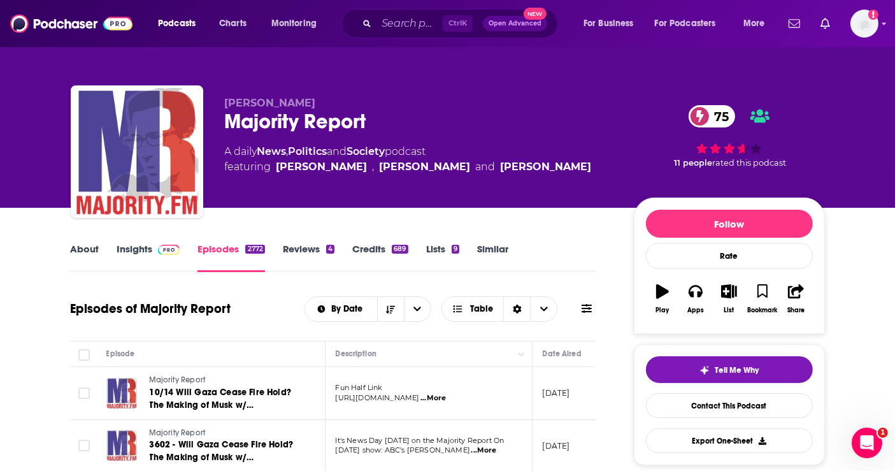
click at [130, 245] on link "Insights" at bounding box center [148, 257] width 63 height 29
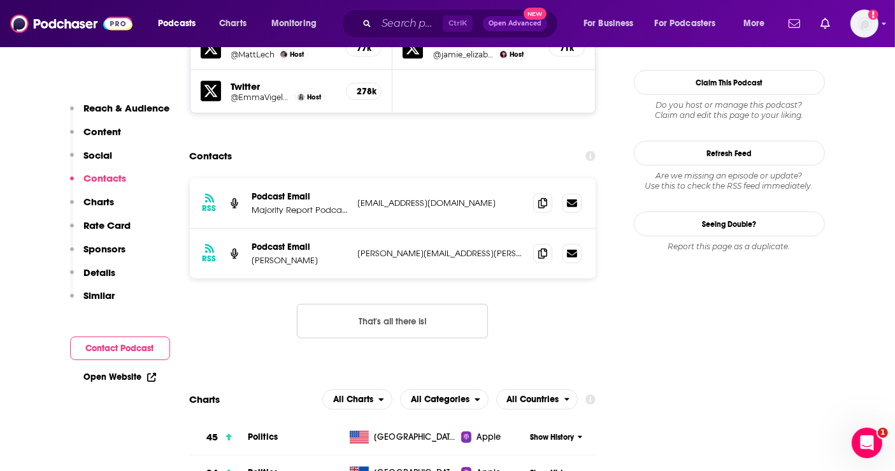
scroll to position [1345, 0]
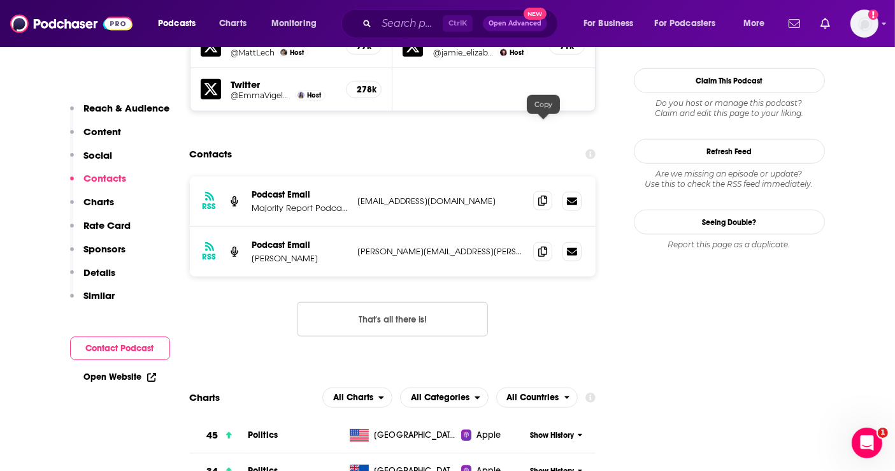
click at [546, 196] on icon at bounding box center [542, 201] width 9 height 10
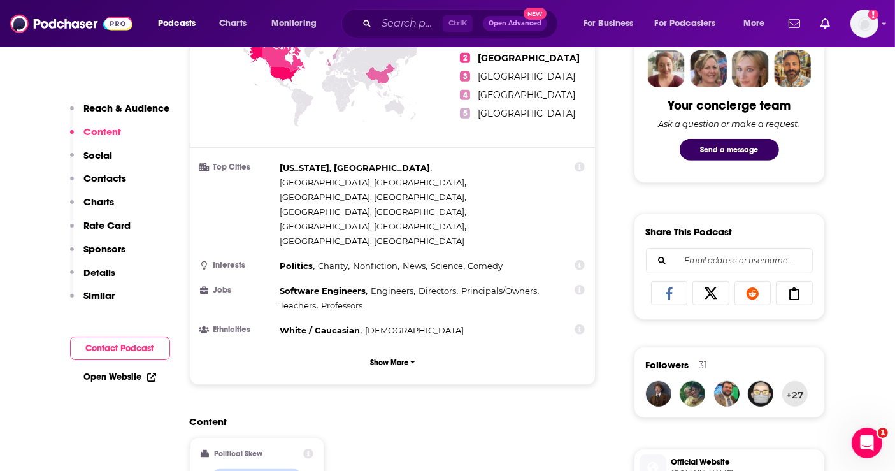
scroll to position [566, 0]
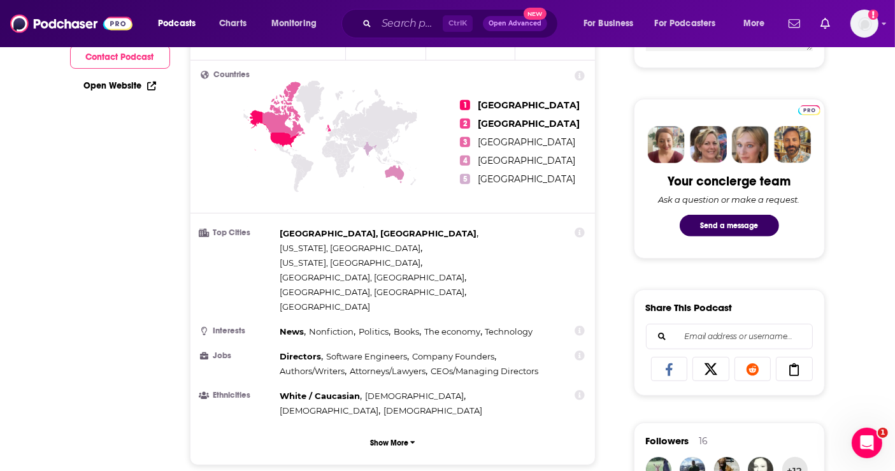
scroll to position [778, 0]
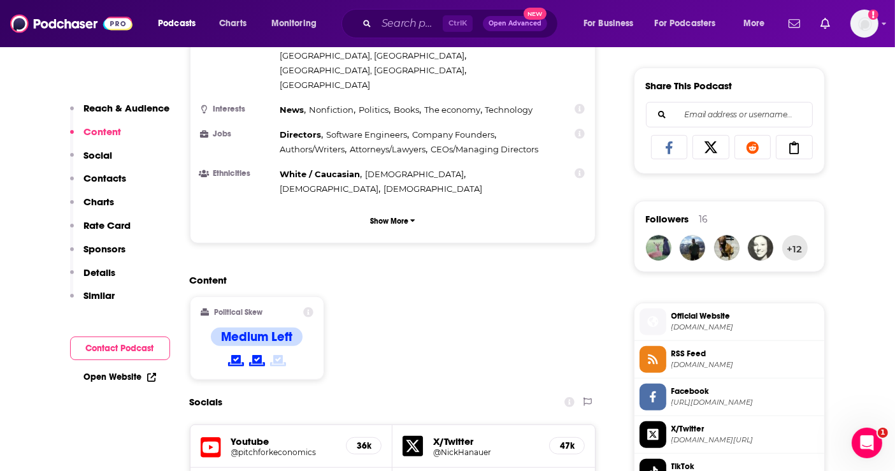
drag, startPoint x: 251, startPoint y: 364, endPoint x: 243, endPoint y: 379, distance: 16.5
click at [249, 435] on div "Youtube @pitchforkeconomics" at bounding box center [283, 446] width 105 height 22
click at [243, 425] on div "Youtube @pitchforkeconomics 36k" at bounding box center [291, 446] width 203 height 43
click at [254, 447] on h5 "@pitchforkeconomics" at bounding box center [283, 452] width 105 height 10
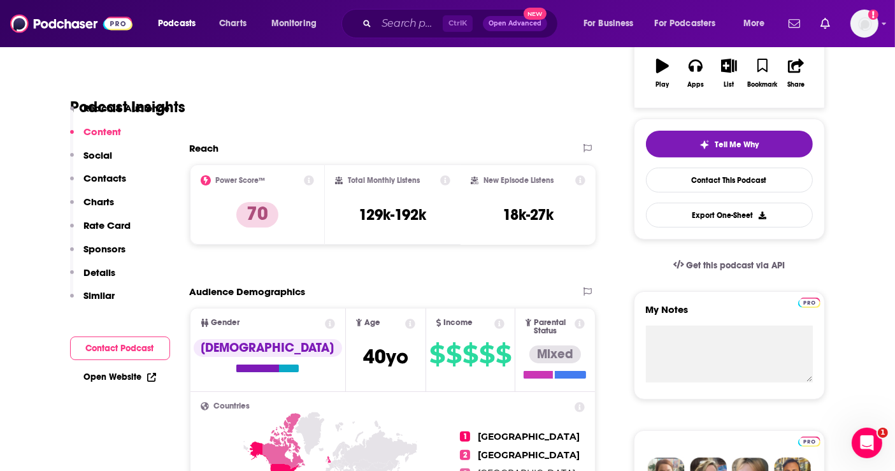
scroll to position [0, 0]
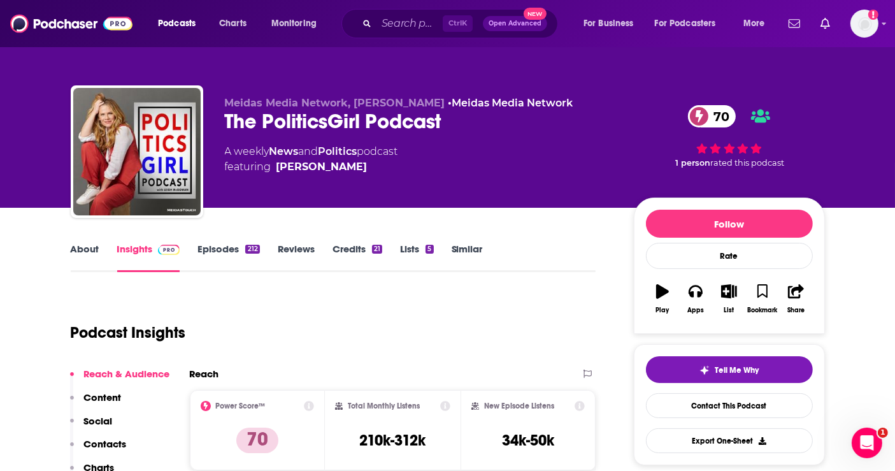
click at [215, 250] on link "Episodes 212" at bounding box center [228, 257] width 62 height 29
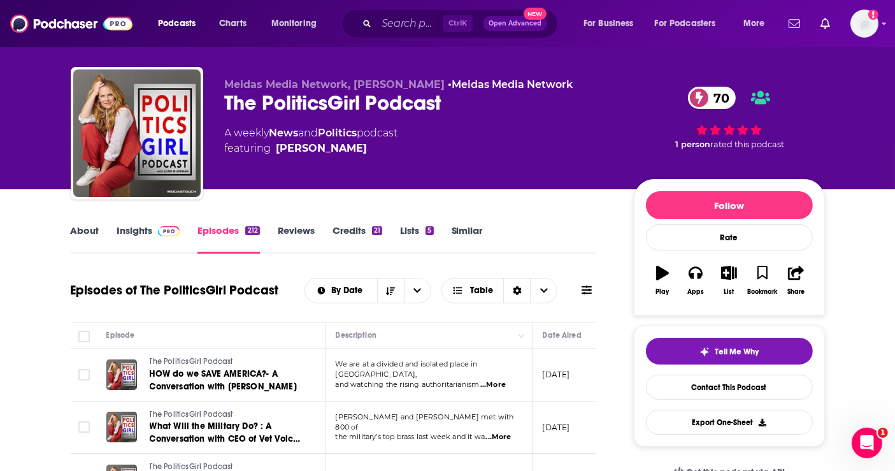
scroll to position [71, 0]
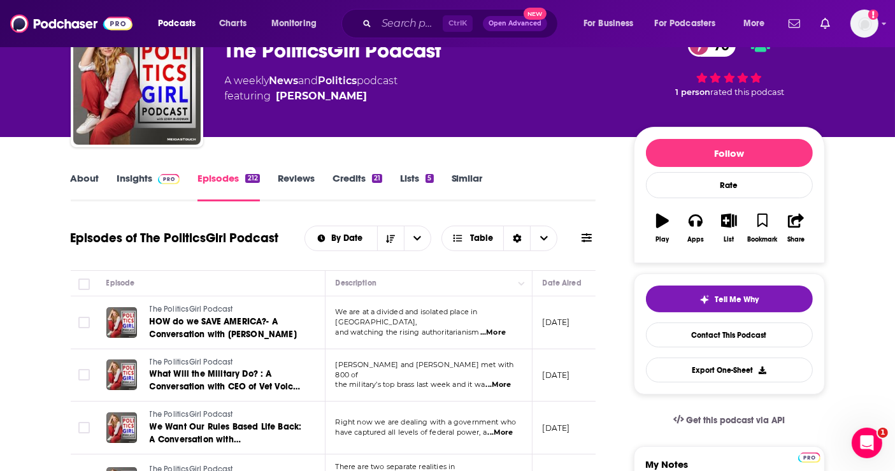
click at [153, 175] on span at bounding box center [166, 178] width 27 height 12
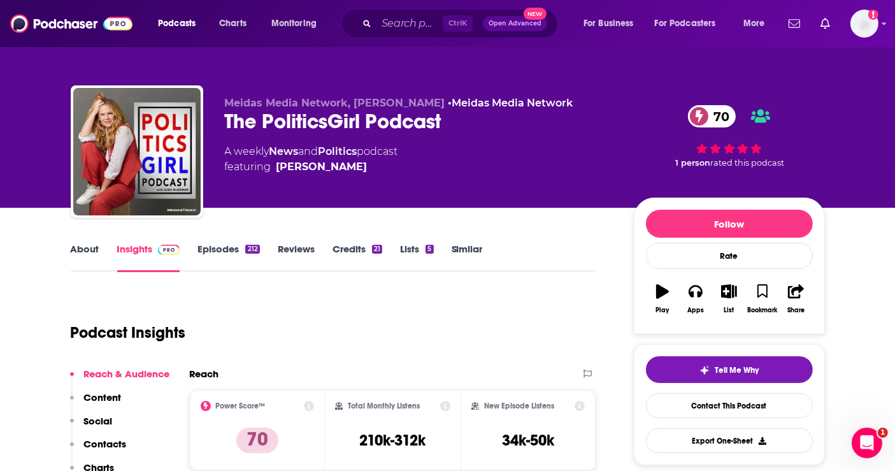
click at [223, 248] on link "Episodes 212" at bounding box center [228, 257] width 62 height 29
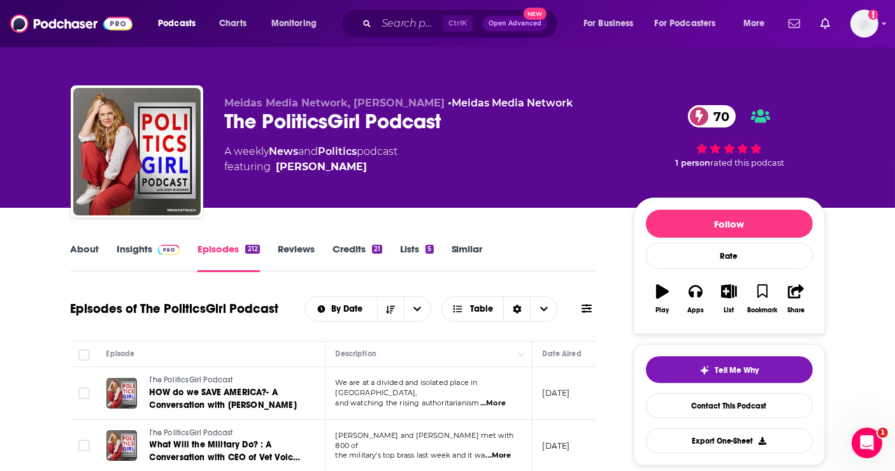
click at [145, 249] on link "Insights" at bounding box center [148, 257] width 63 height 29
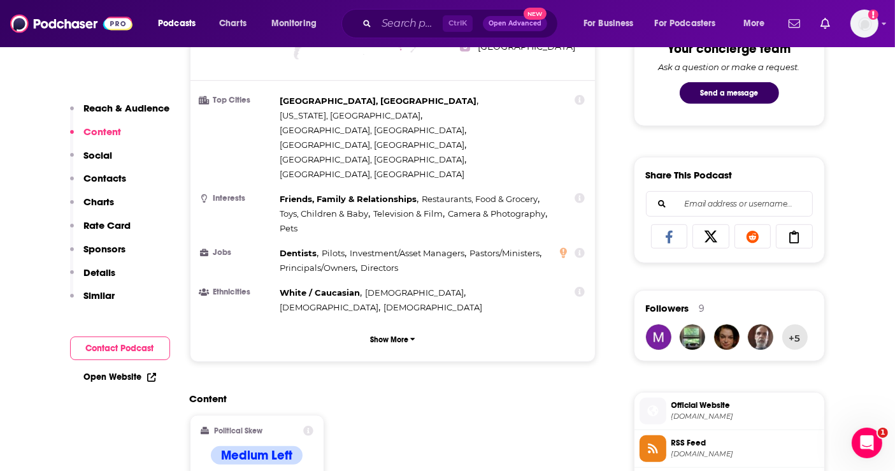
scroll to position [708, 0]
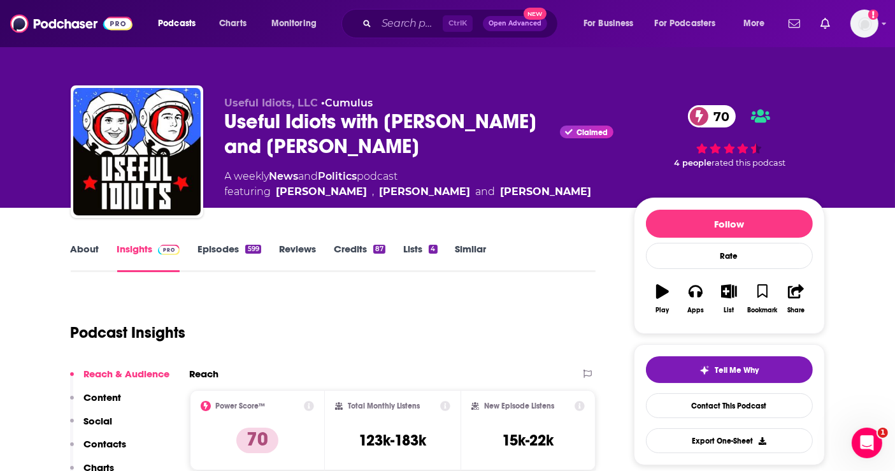
click at [216, 249] on link "Episodes 599" at bounding box center [228, 257] width 63 height 29
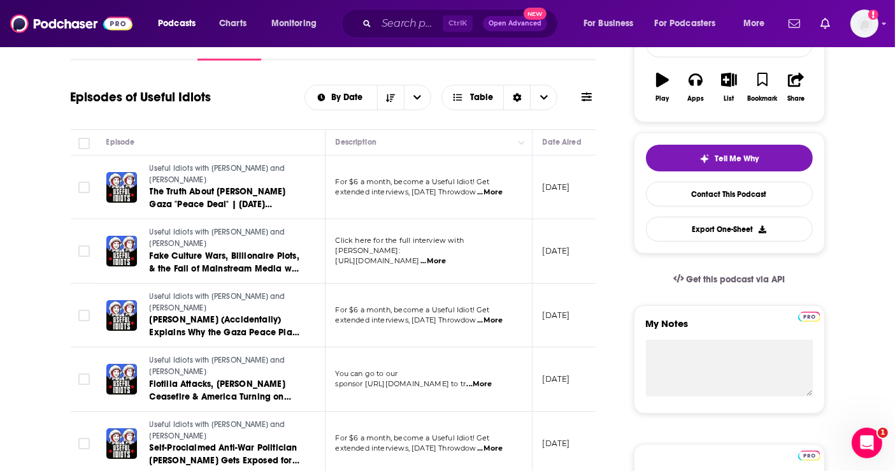
scroll to position [212, 0]
click at [503, 187] on span "...More" at bounding box center [489, 192] width 25 height 10
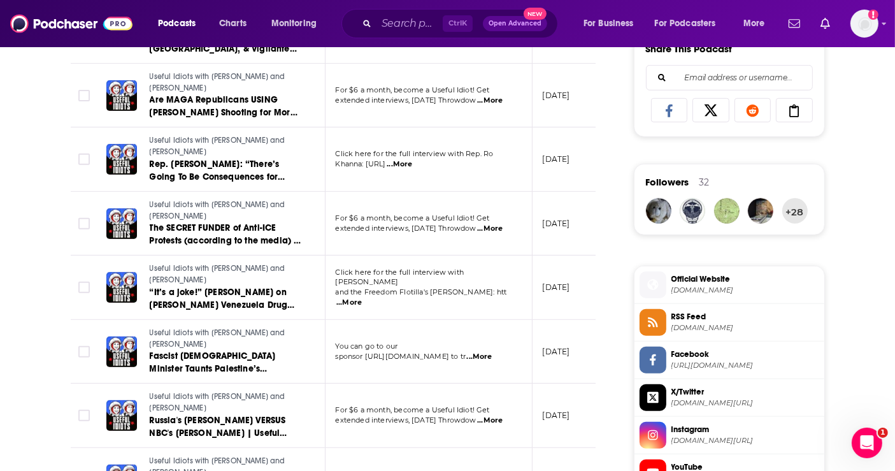
scroll to position [849, 0]
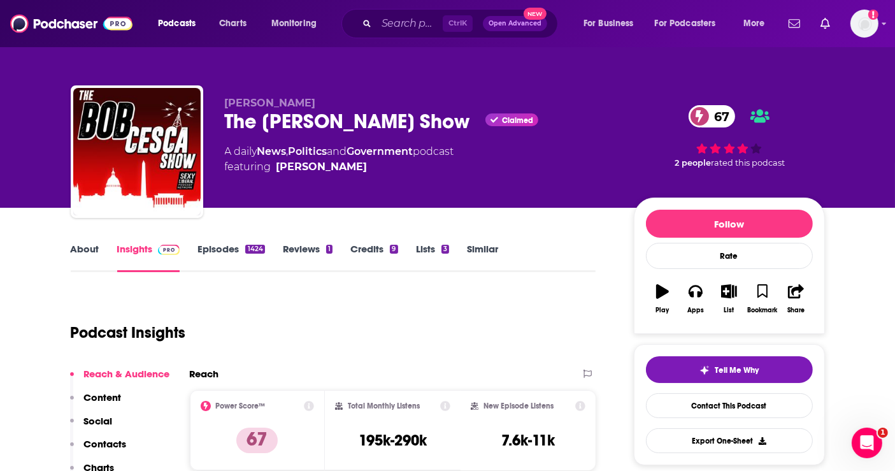
click at [227, 243] on link "Episodes 1424" at bounding box center [230, 257] width 67 height 29
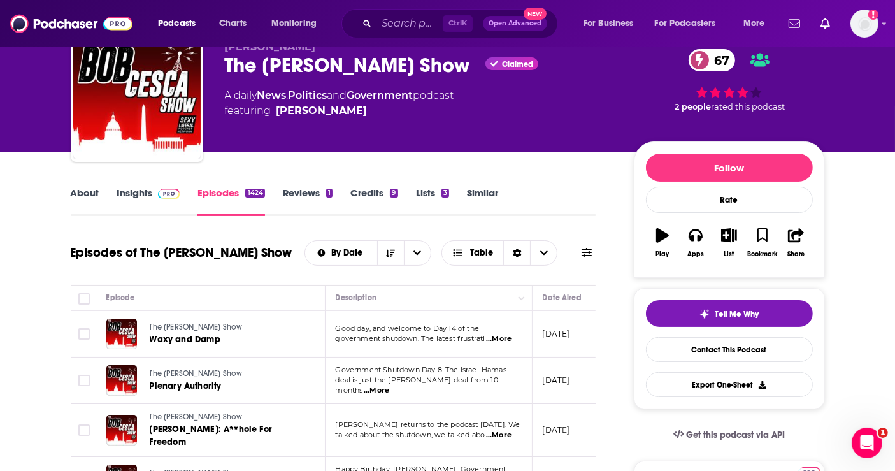
scroll to position [141, 0]
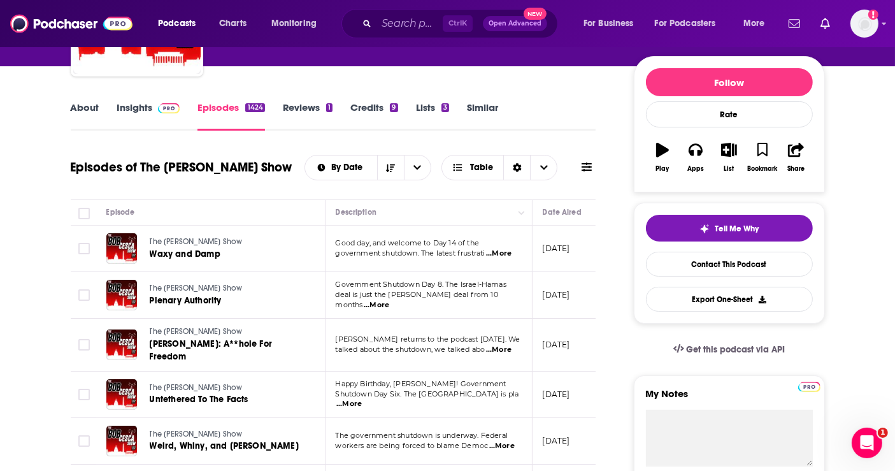
click at [499, 252] on span "...More" at bounding box center [498, 253] width 25 height 10
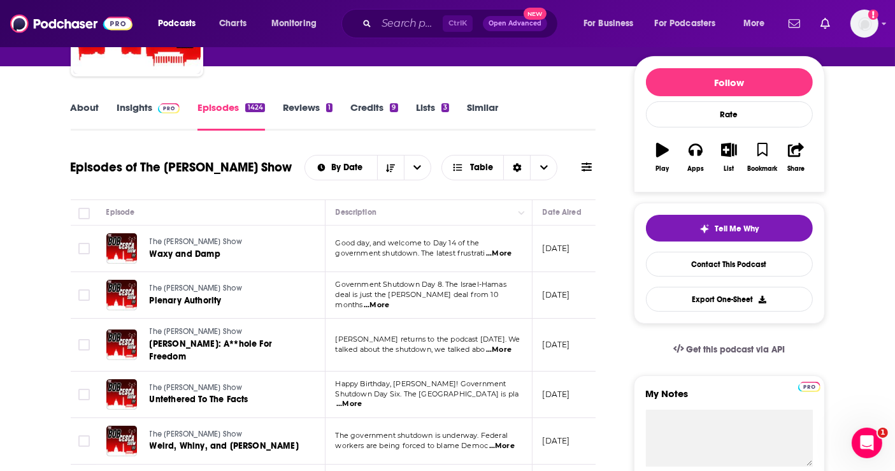
click at [389, 300] on span "...More" at bounding box center [376, 305] width 25 height 10
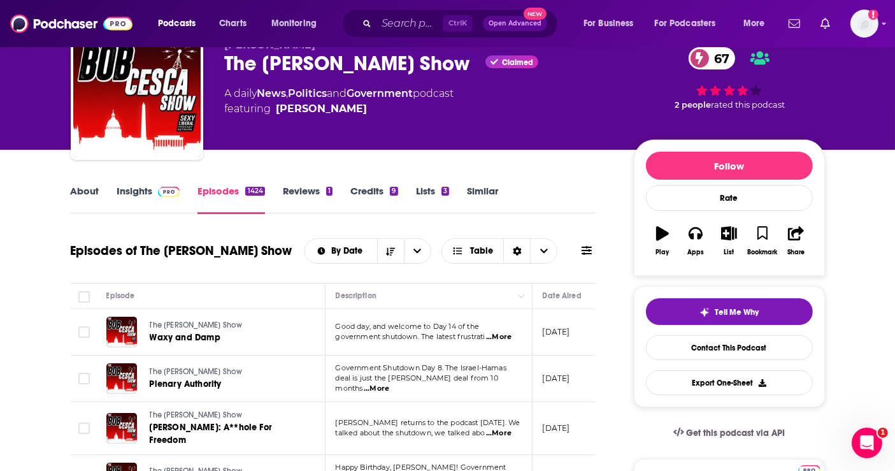
scroll to position [0, 0]
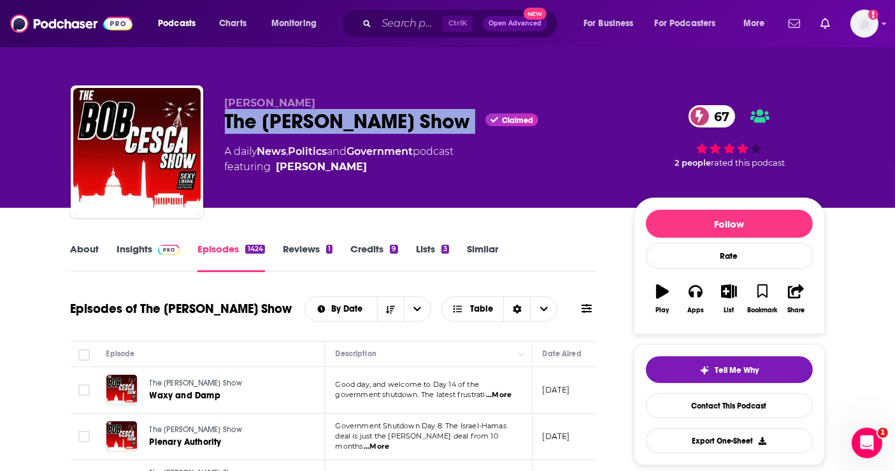
drag, startPoint x: 424, startPoint y: 120, endPoint x: 215, endPoint y: 125, distance: 209.6
click at [215, 125] on div "Bob Cesca The Bob Cesca Show Claimed 67 A daily News , Politics and Government …" at bounding box center [448, 154] width 754 height 138
copy div "The Bob Cesca Show"
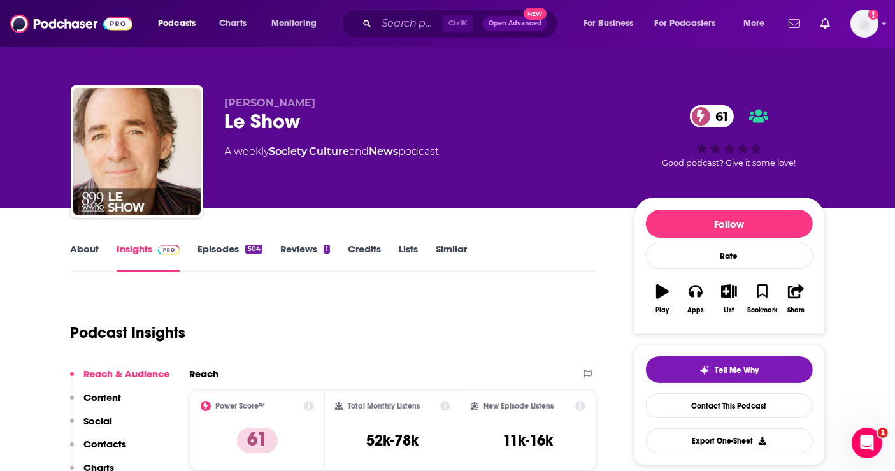
click at [221, 250] on link "Episodes 504" at bounding box center [229, 257] width 64 height 29
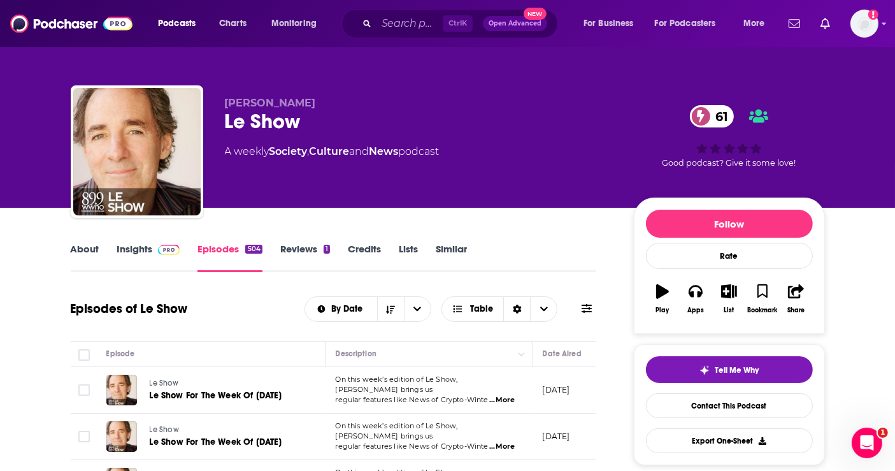
scroll to position [212, 0]
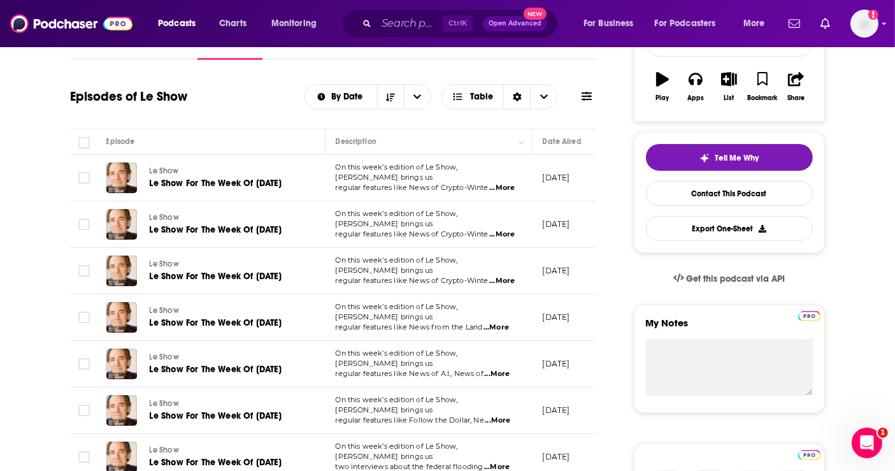
click at [510, 183] on span "...More" at bounding box center [501, 188] width 25 height 10
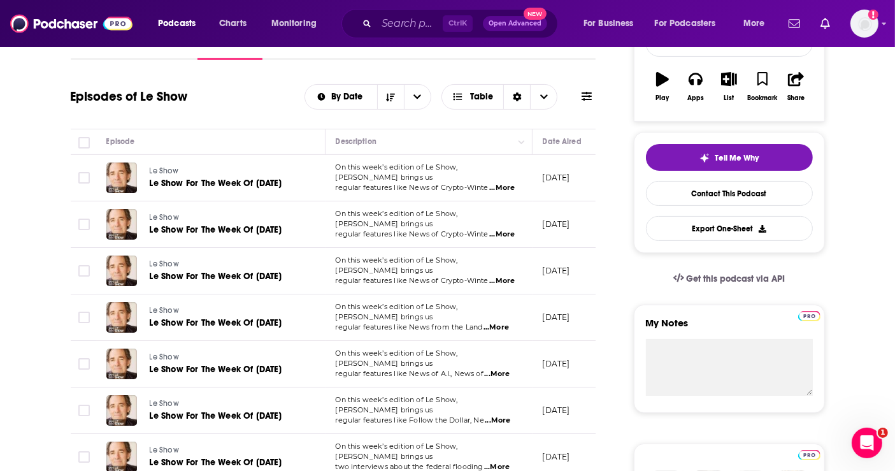
click at [504, 236] on span "...More" at bounding box center [501, 234] width 25 height 10
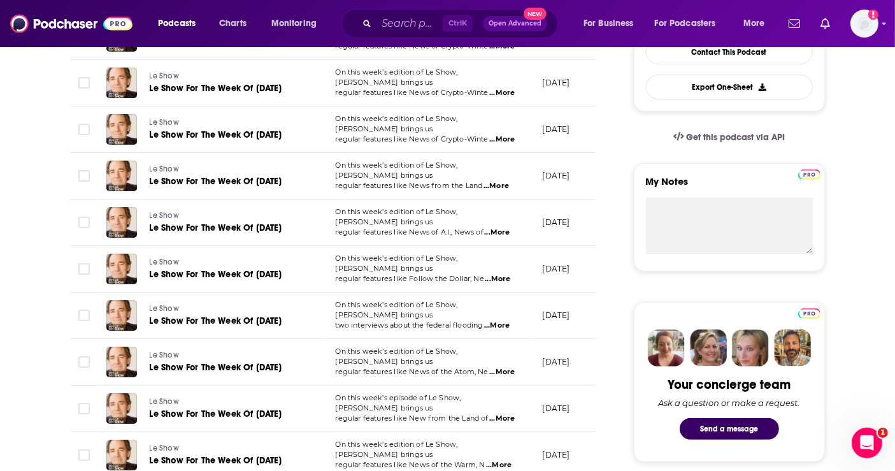
scroll to position [0, 0]
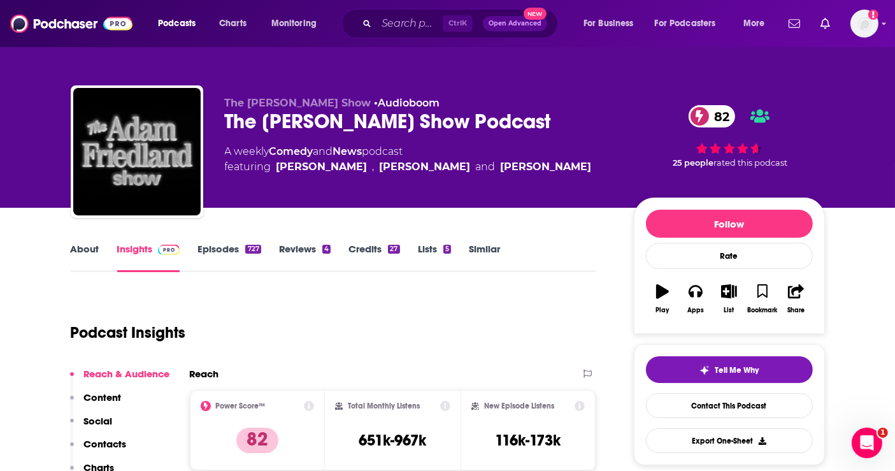
click at [222, 250] on link "Episodes 727" at bounding box center [228, 257] width 63 height 29
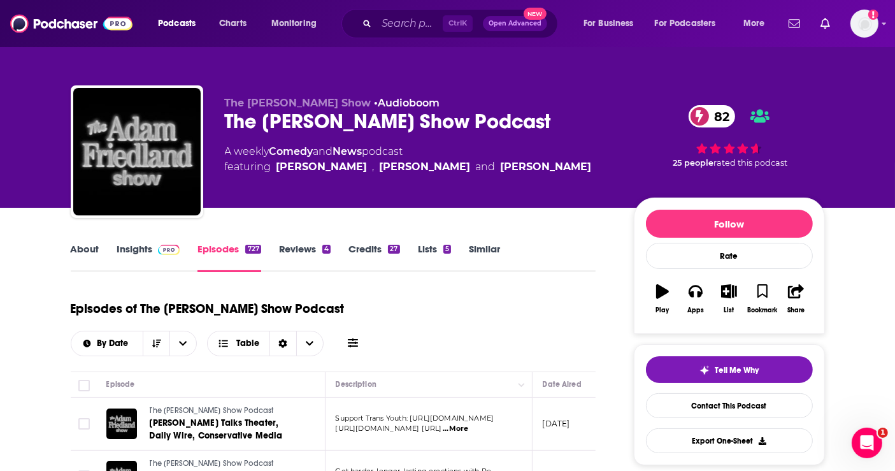
click at [480, 253] on link "Similar" at bounding box center [484, 257] width 31 height 29
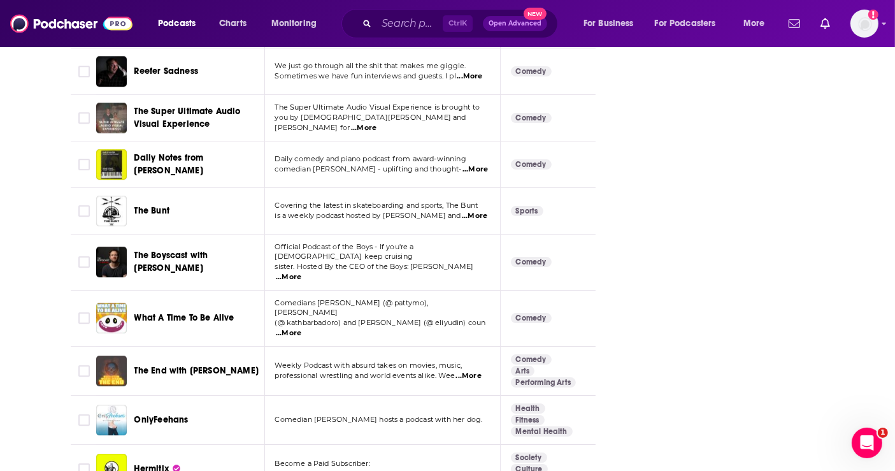
scroll to position [4459, 0]
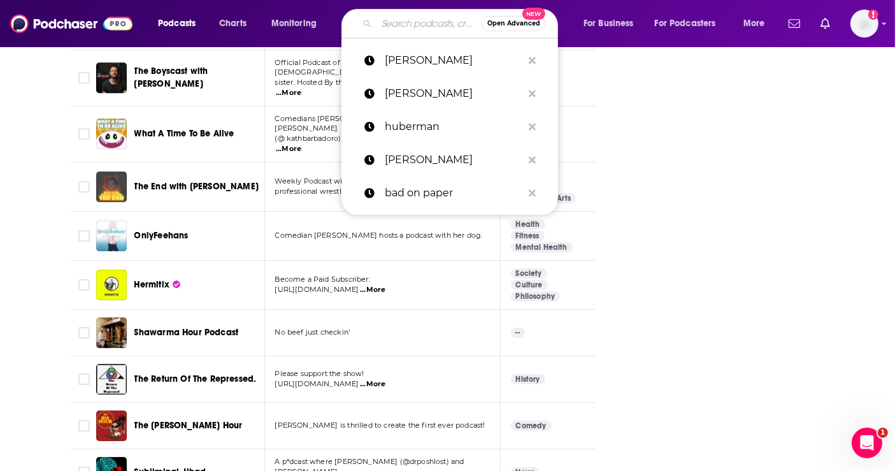
click at [417, 21] on input "Search podcasts, credits, & more..." at bounding box center [428, 23] width 105 height 20
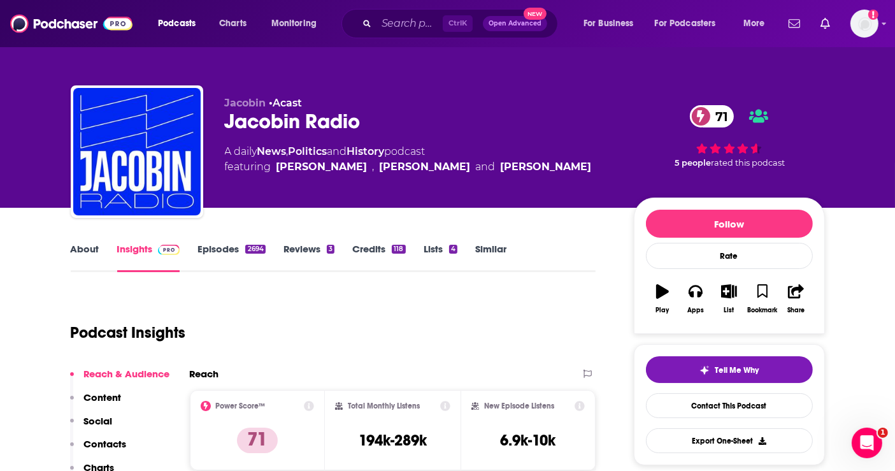
scroll to position [71, 0]
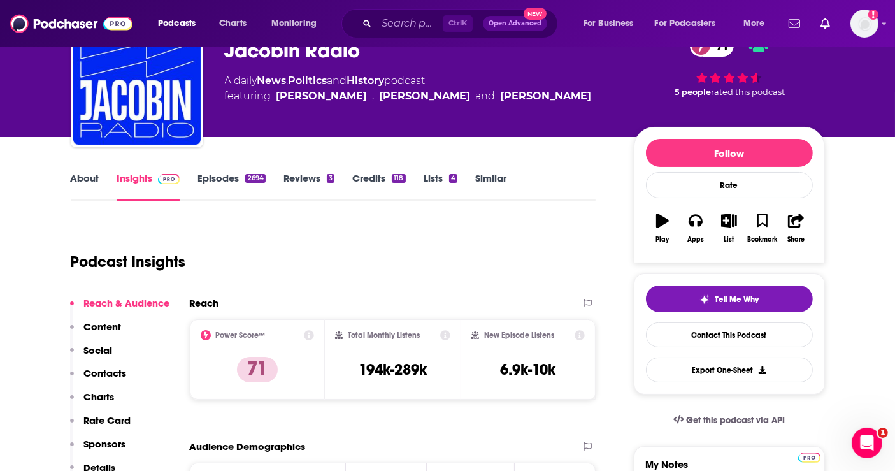
click at [218, 176] on link "Episodes 2694" at bounding box center [231, 186] width 68 height 29
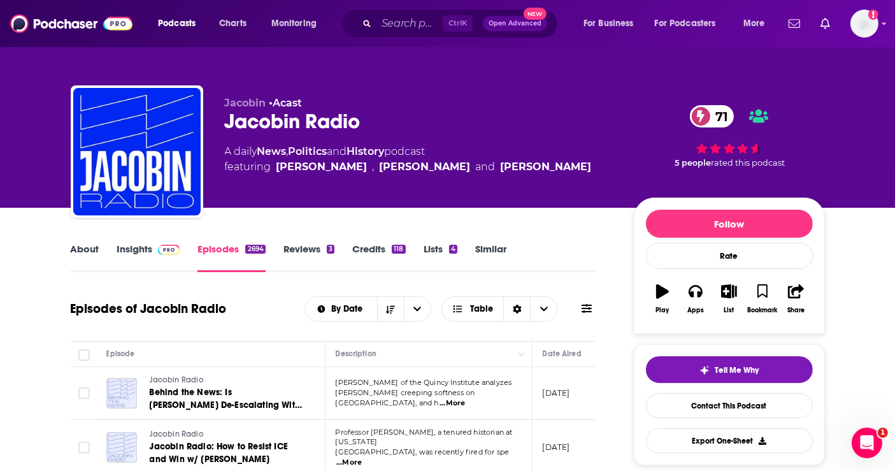
click at [143, 245] on link "Insights" at bounding box center [148, 257] width 63 height 29
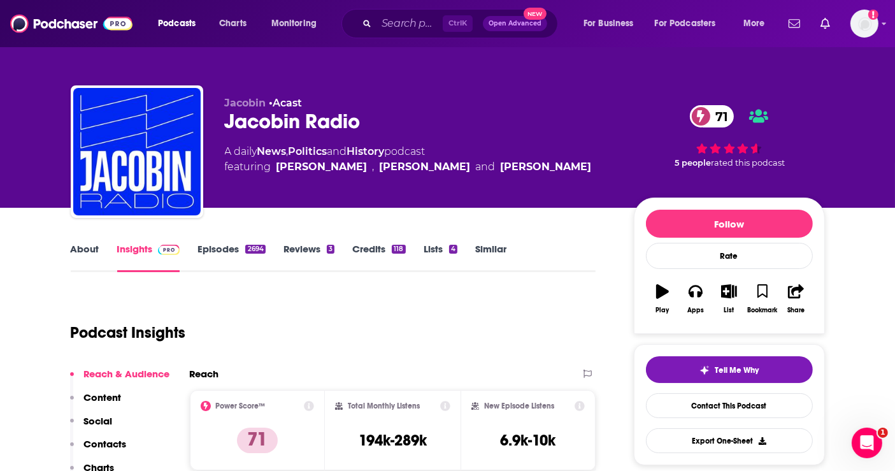
click at [227, 246] on link "Episodes 2694" at bounding box center [231, 257] width 68 height 29
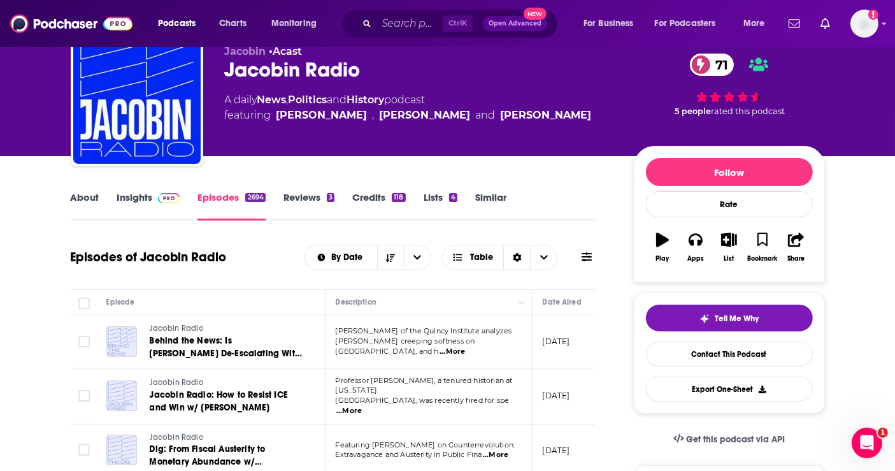
scroll to position [71, 0]
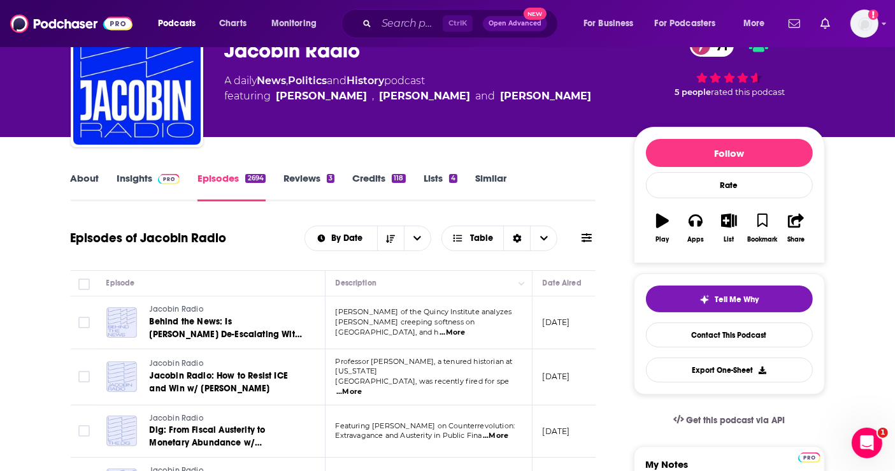
click at [465, 327] on span "...More" at bounding box center [451, 332] width 25 height 10
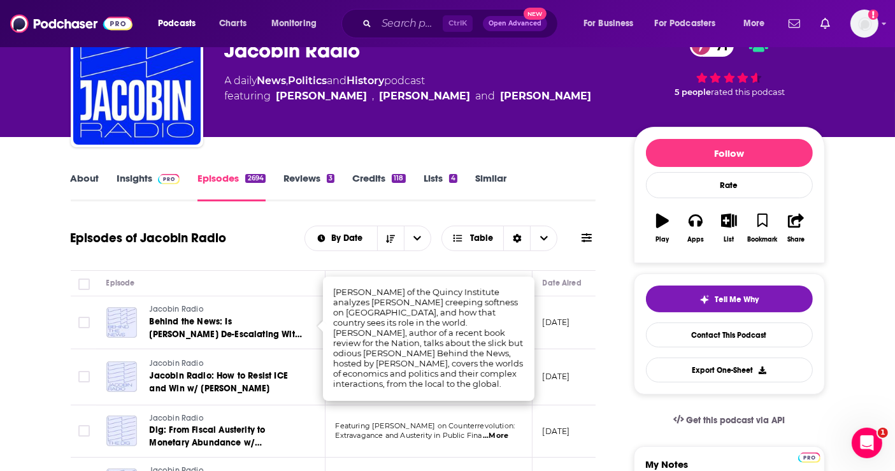
click at [138, 175] on link "Insights" at bounding box center [148, 186] width 63 height 29
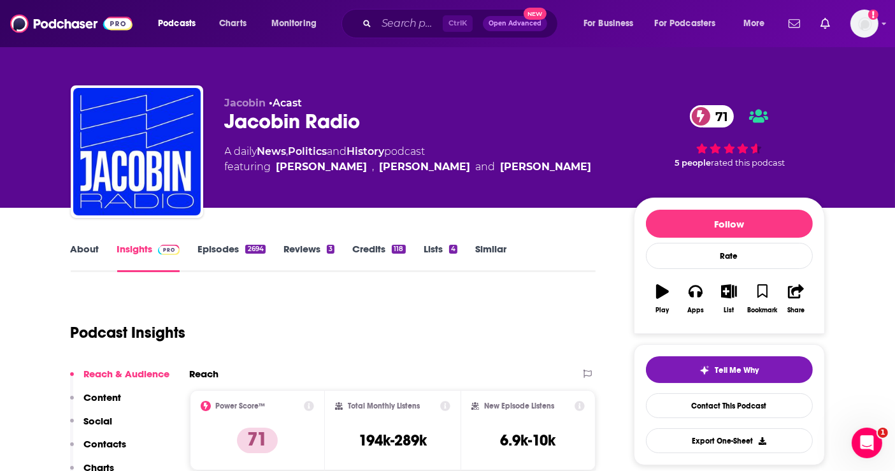
click at [76, 249] on link "About" at bounding box center [85, 257] width 29 height 29
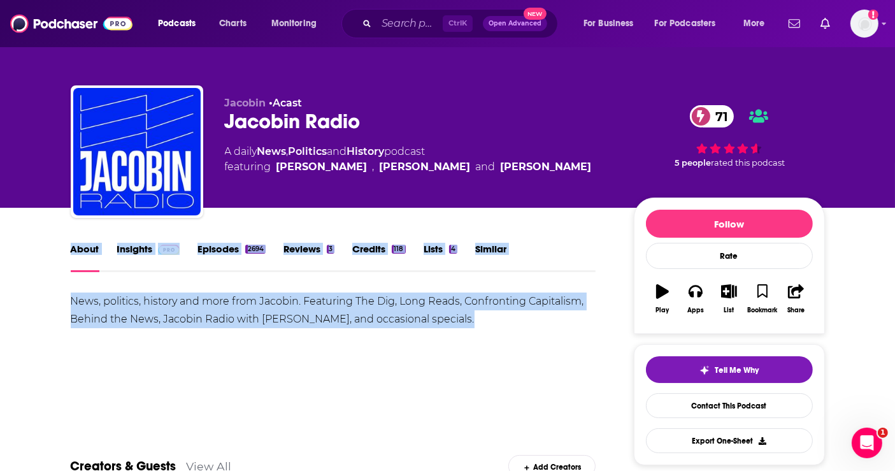
drag, startPoint x: 492, startPoint y: 318, endPoint x: 62, endPoint y: 280, distance: 431.6
click at [210, 296] on div "News, politics, history and more from Jacobin. Featuring The Dig, Long Reads, C…" at bounding box center [333, 310] width 525 height 36
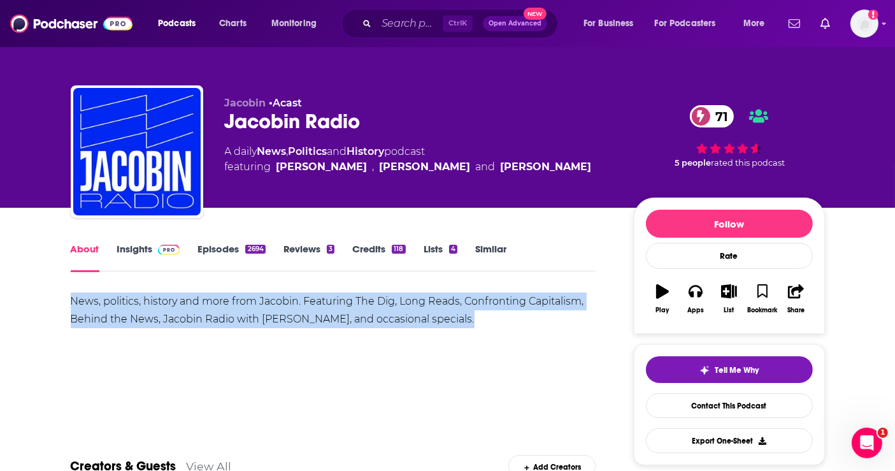
drag, startPoint x: 57, startPoint y: 296, endPoint x: 473, endPoint y: 332, distance: 418.1
copy div "News, politics, history and more from Jacobin. Featuring The Dig, Long Reads, C…"
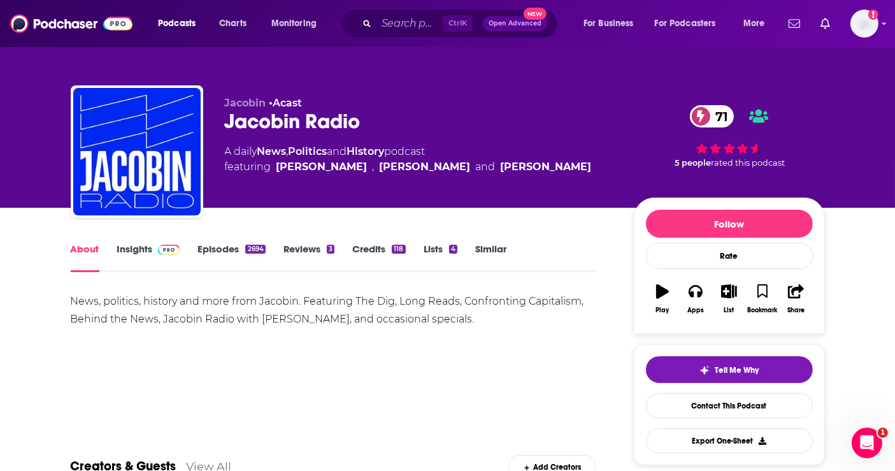
click at [456, 131] on div "Jacobin Radio 71" at bounding box center [419, 121] width 389 height 25
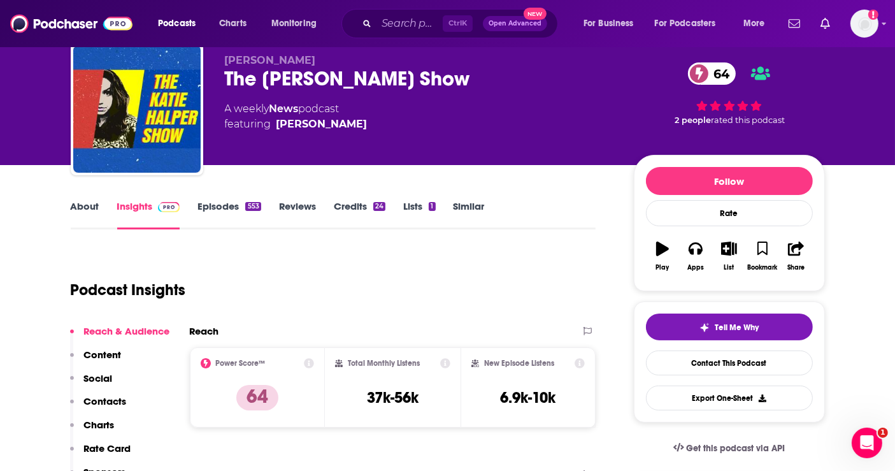
scroll to position [71, 0]
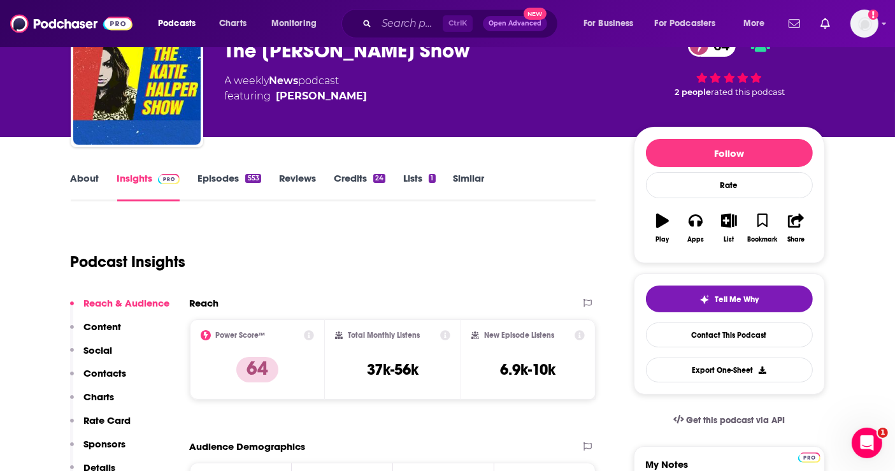
click at [217, 173] on link "Episodes 553" at bounding box center [228, 186] width 63 height 29
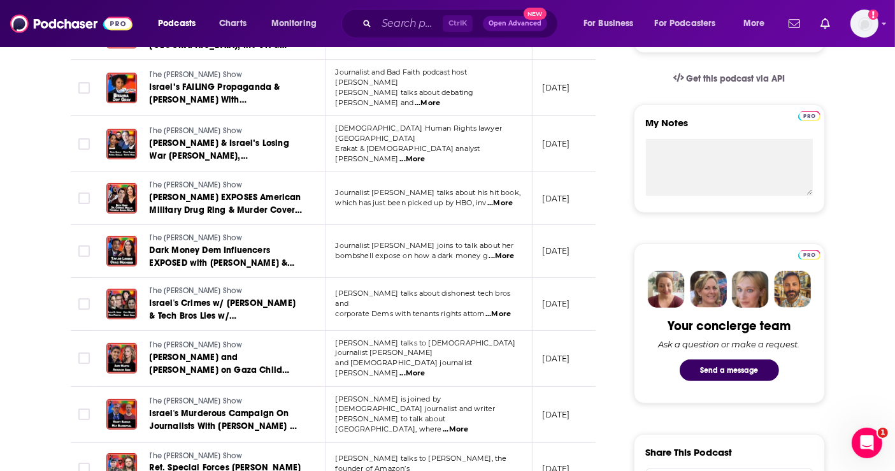
scroll to position [424, 0]
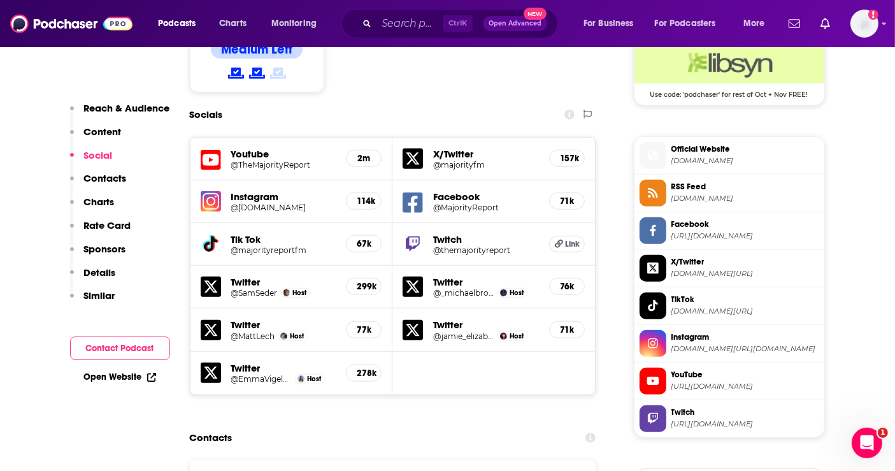
scroll to position [1203, 0]
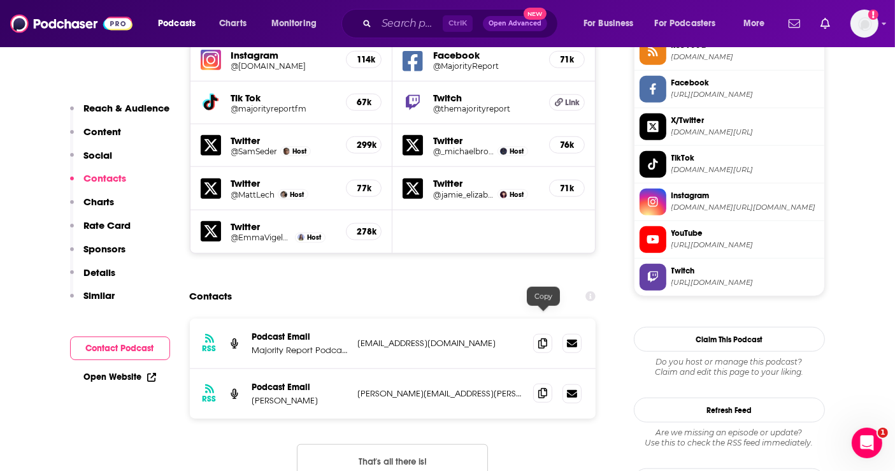
click at [545, 388] on icon at bounding box center [542, 393] width 9 height 10
click at [536, 383] on span at bounding box center [542, 392] width 19 height 19
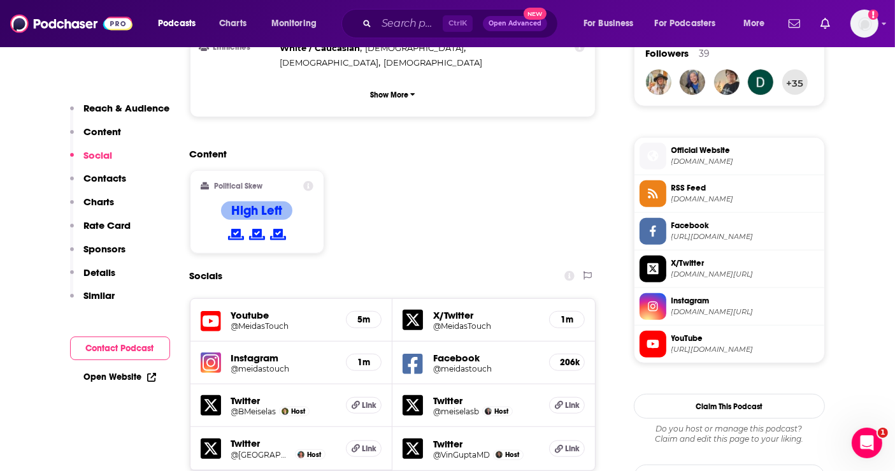
scroll to position [1061, 0]
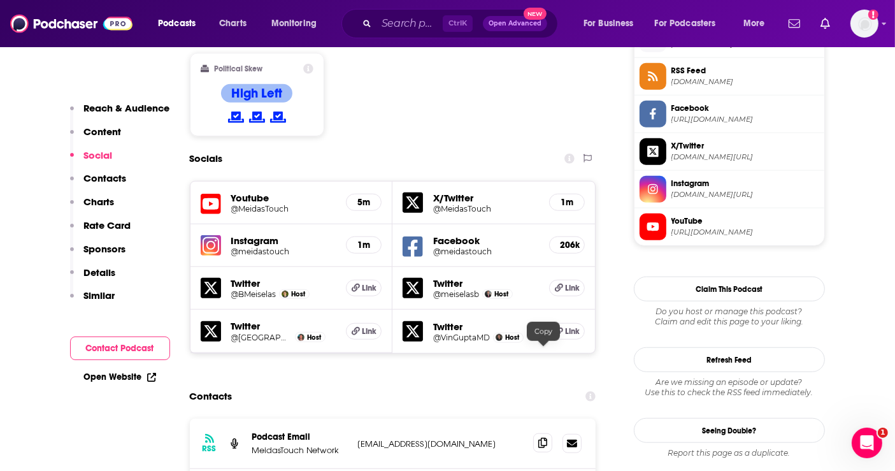
click at [537, 433] on span at bounding box center [542, 442] width 19 height 19
click at [349, 384] on div "Contacts" at bounding box center [393, 396] width 406 height 24
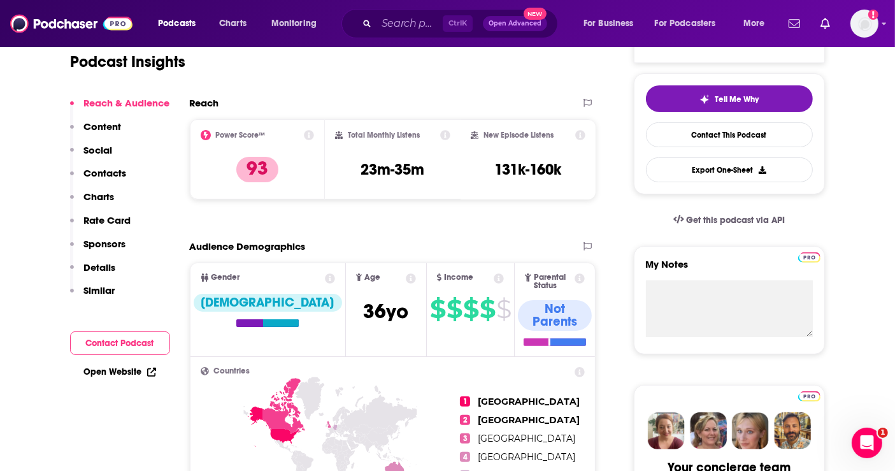
scroll to position [71, 0]
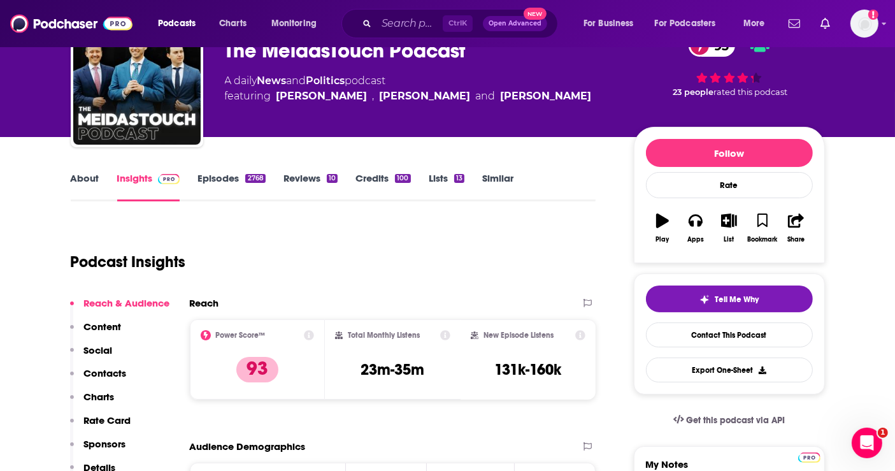
click at [236, 185] on link "Episodes 2768" at bounding box center [231, 186] width 68 height 29
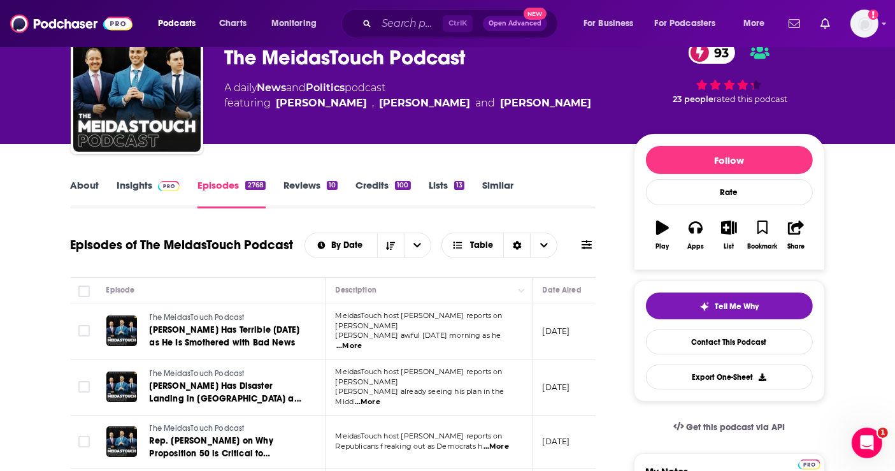
scroll to position [141, 0]
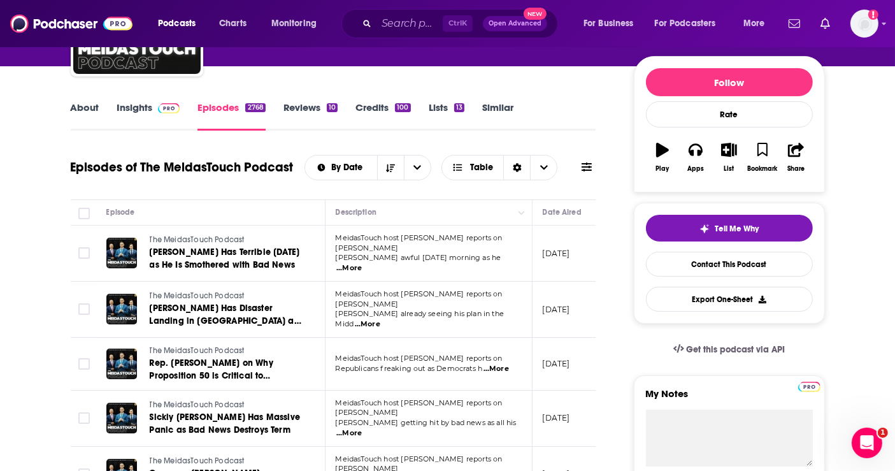
click at [362, 263] on span "...More" at bounding box center [348, 268] width 25 height 10
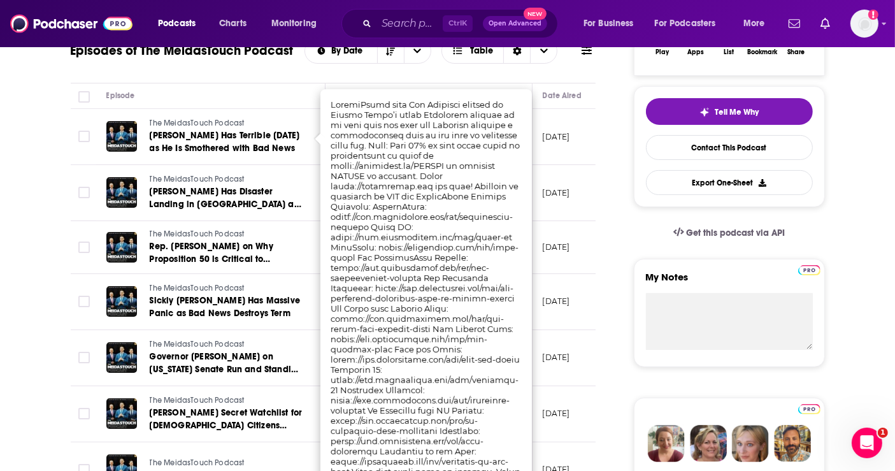
scroll to position [283, 0]
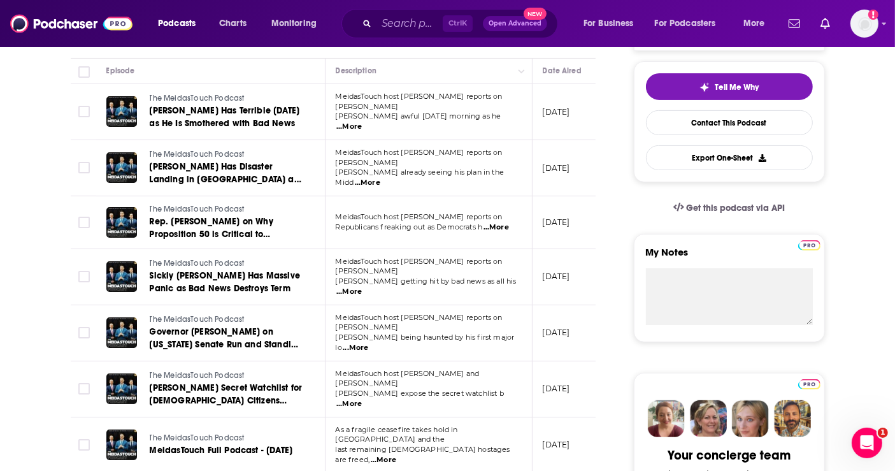
click at [380, 178] on span "...More" at bounding box center [367, 183] width 25 height 10
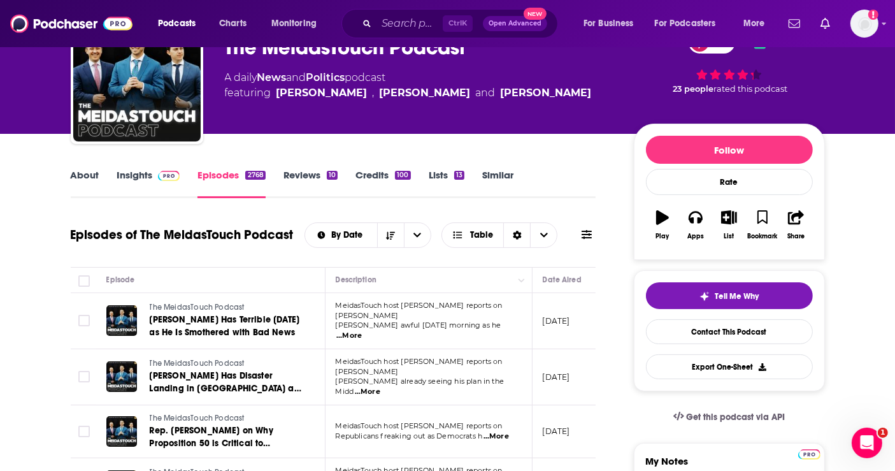
scroll to position [0, 0]
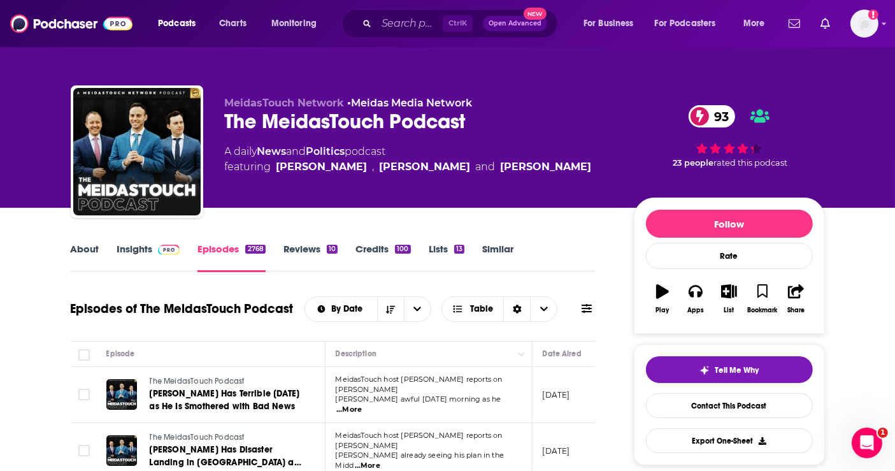
click at [501, 251] on link "Similar" at bounding box center [497, 257] width 31 height 29
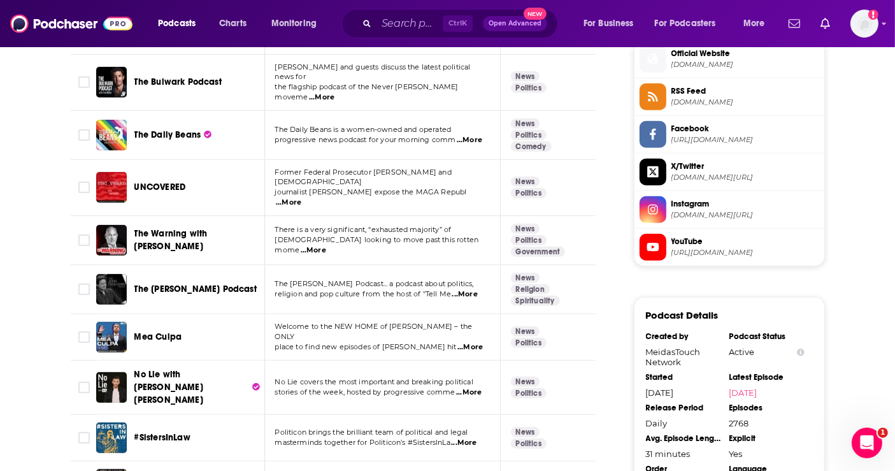
scroll to position [1061, 0]
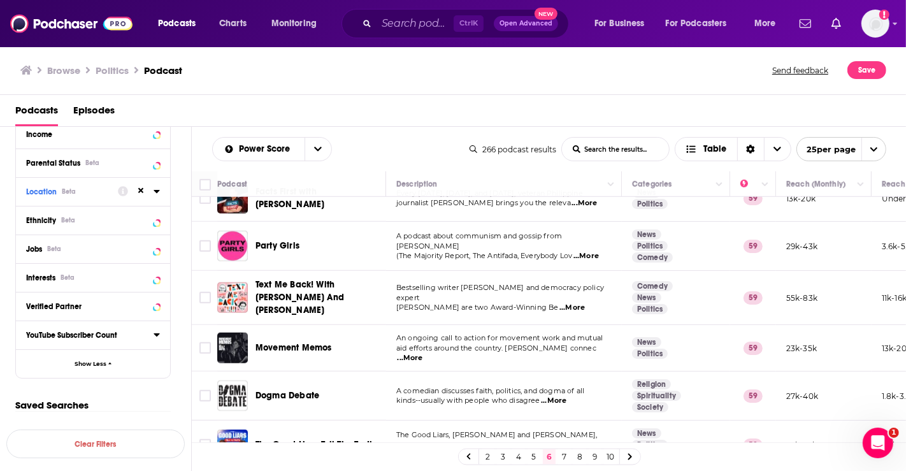
scroll to position [963, 0]
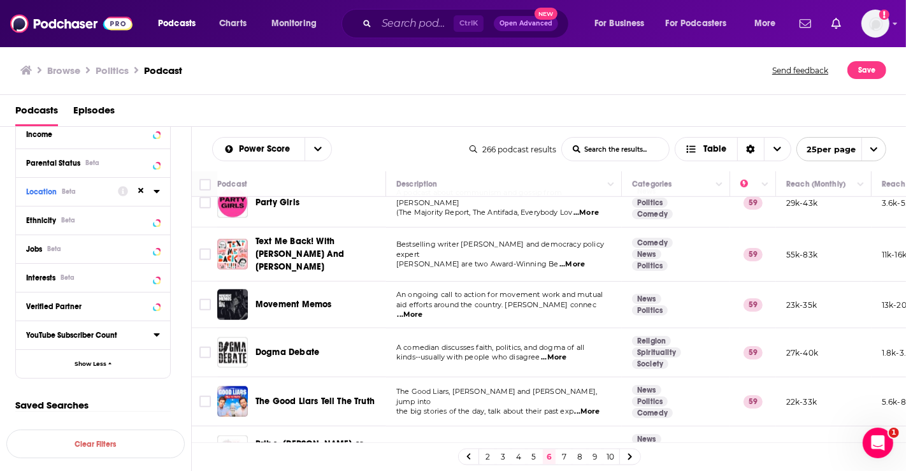
click at [565, 459] on link "7" at bounding box center [564, 456] width 13 height 15
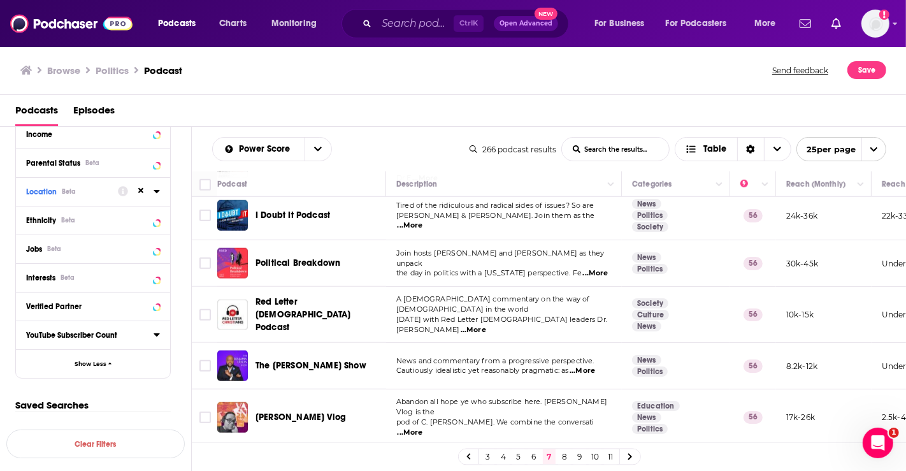
scroll to position [956, 0]
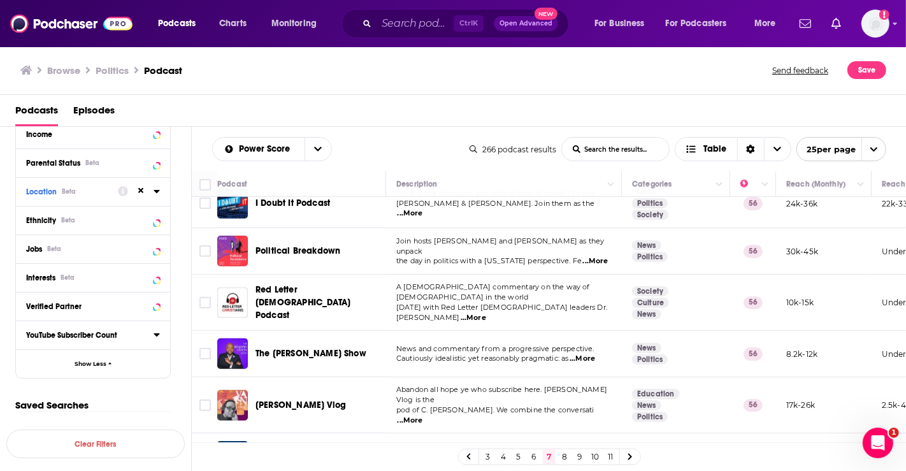
click at [564, 455] on link "8" at bounding box center [564, 456] width 13 height 15
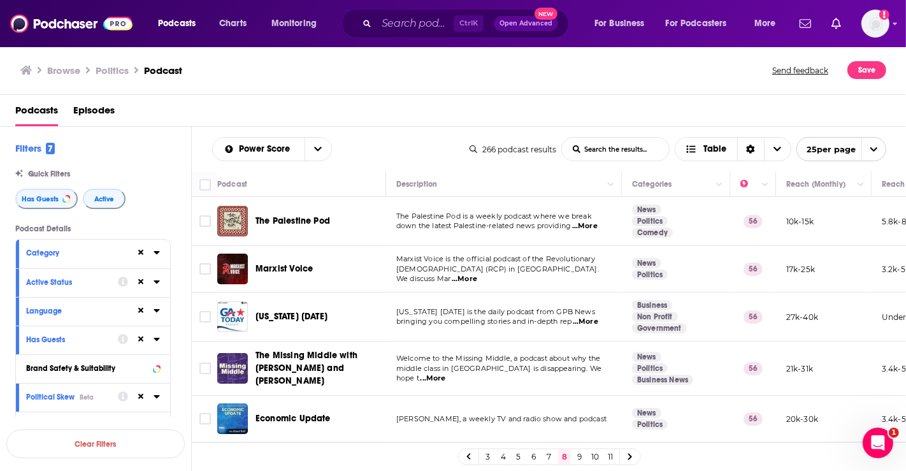
click at [593, 224] on span "...More" at bounding box center [584, 226] width 25 height 10
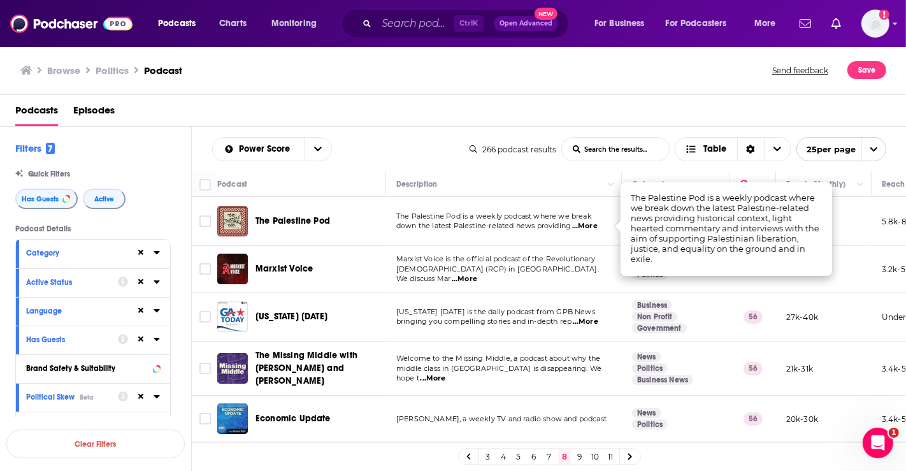
click at [591, 227] on span "...More" at bounding box center [584, 226] width 25 height 10
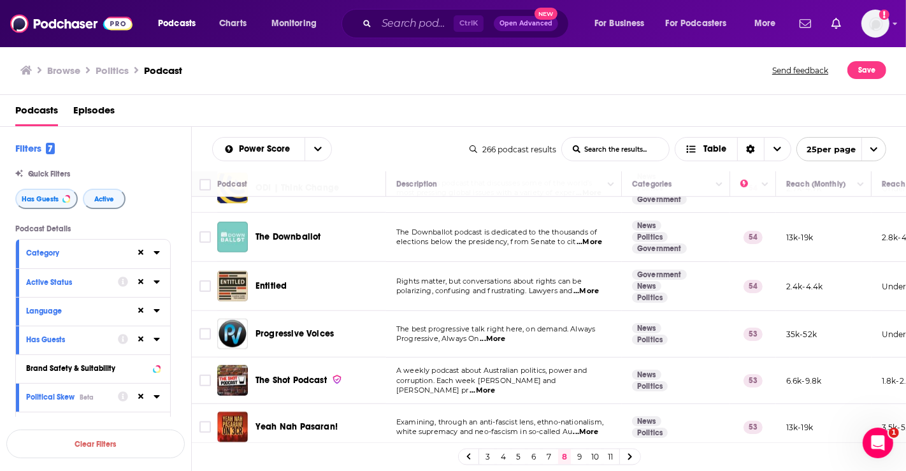
click at [65, 71] on h3 "Browse" at bounding box center [63, 70] width 33 height 12
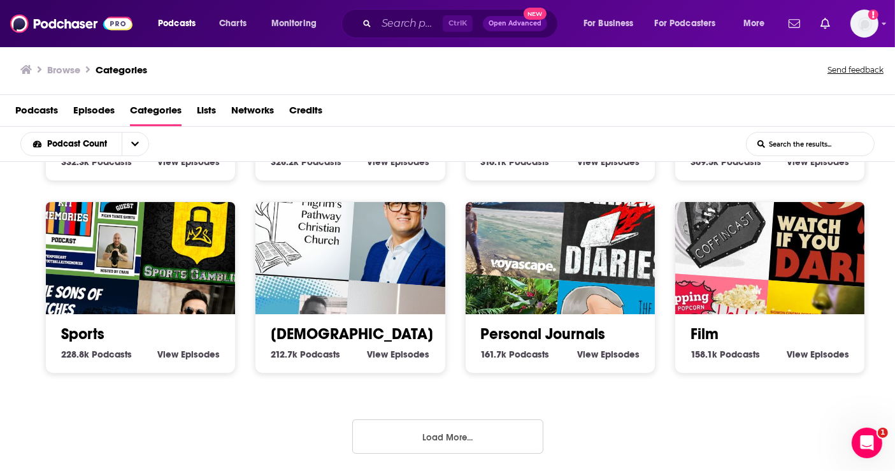
scroll to position [2, 0]
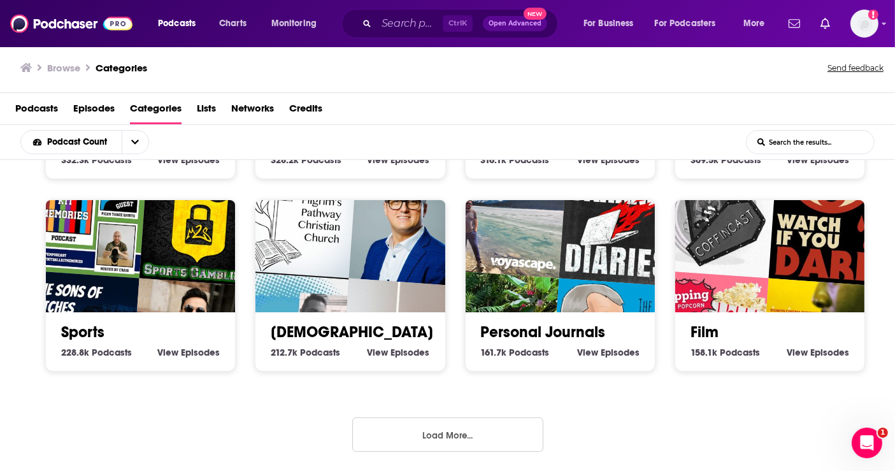
click at [480, 428] on button "Load More..." at bounding box center [447, 434] width 191 height 34
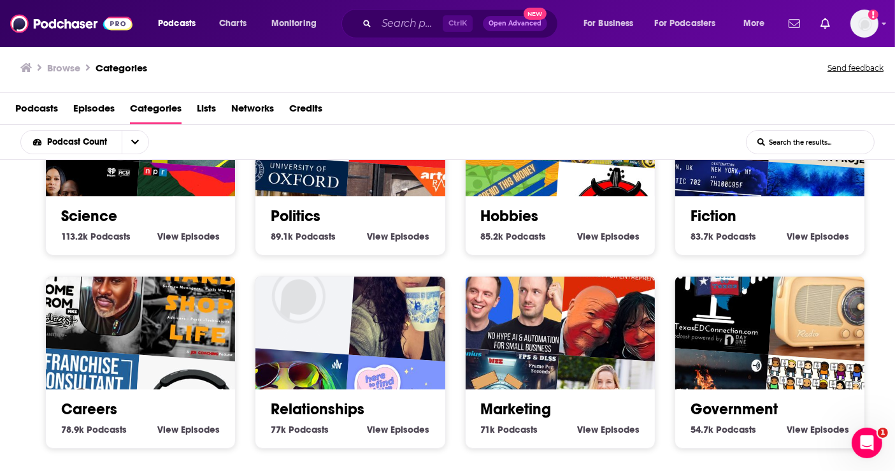
scroll to position [1326, 0]
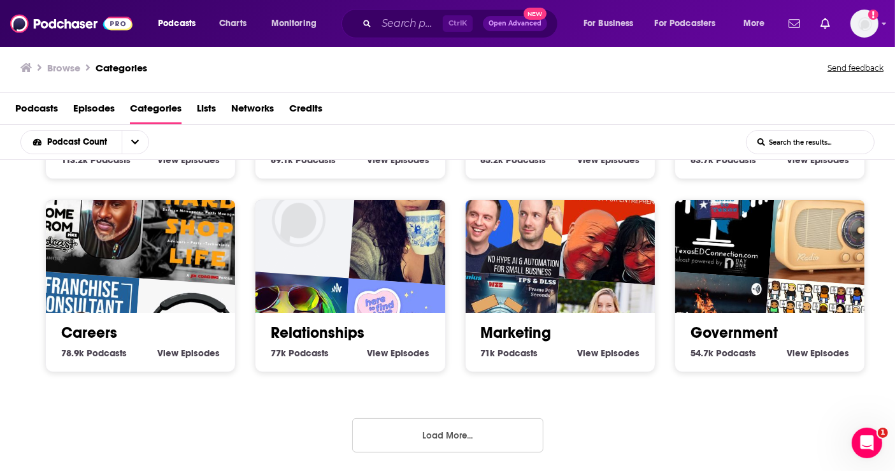
click at [467, 436] on button "Load More..." at bounding box center [447, 435] width 191 height 34
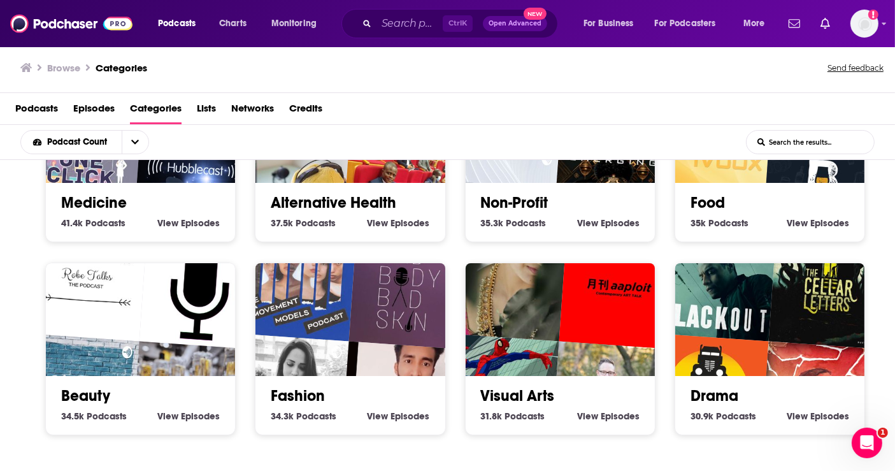
scroll to position [2098, 0]
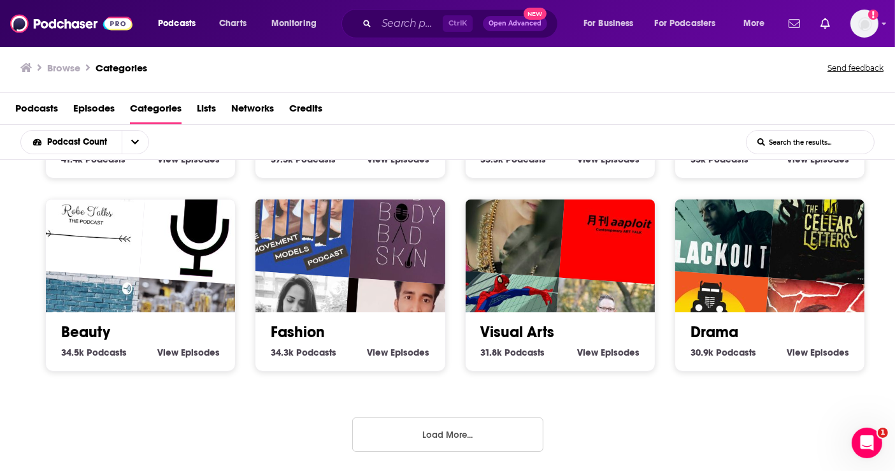
click at [464, 424] on button "Load More..." at bounding box center [447, 434] width 191 height 34
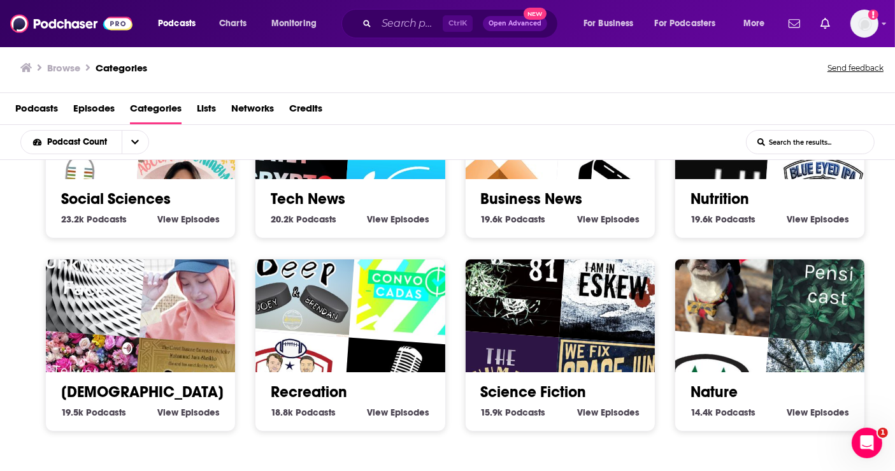
scroll to position [2869, 0]
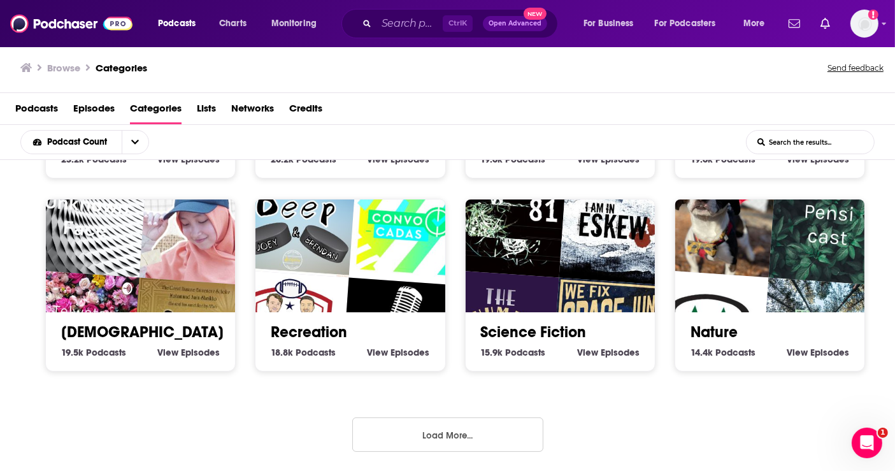
click at [434, 432] on button "Load More..." at bounding box center [447, 434] width 191 height 34
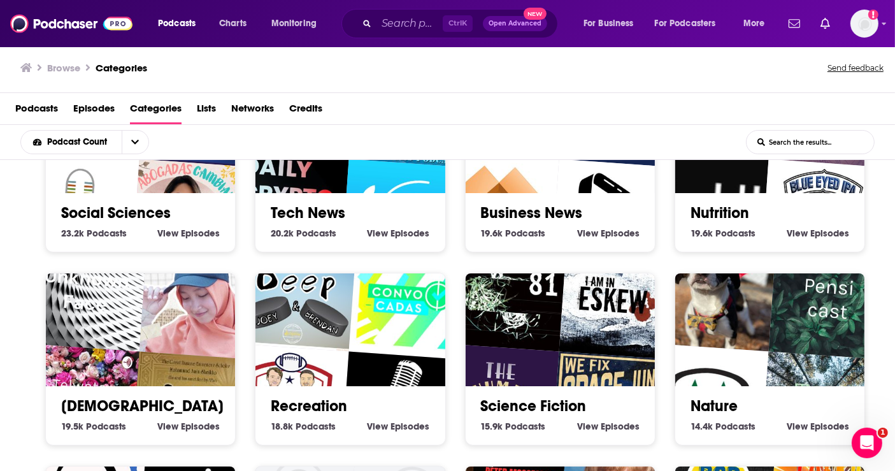
scroll to position [2792, 0]
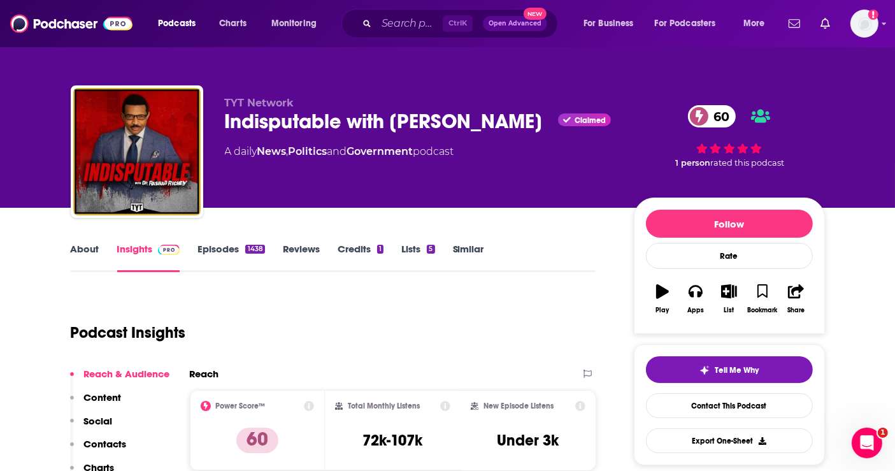
click at [231, 243] on link "Episodes 1438" at bounding box center [230, 257] width 67 height 29
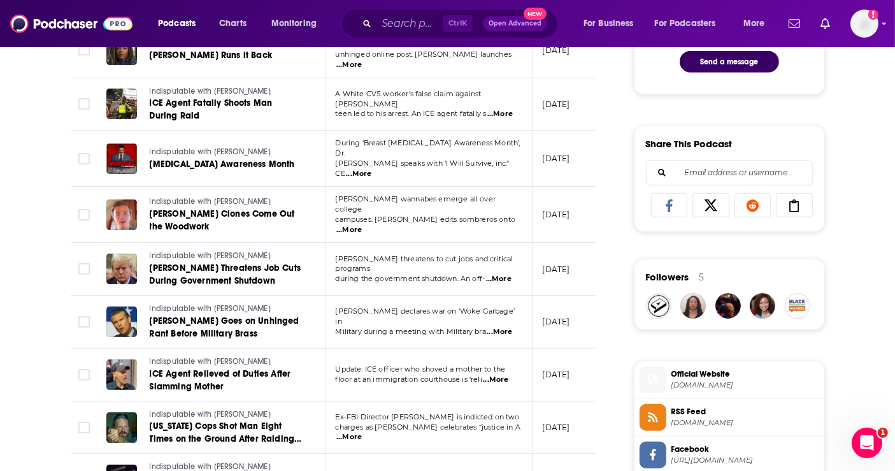
scroll to position [778, 0]
